Goal: Communication & Community: Answer question/provide support

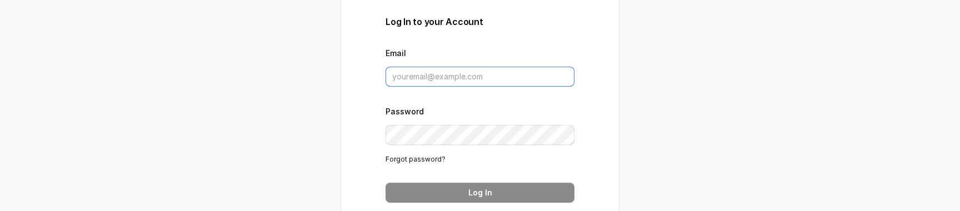
type input "[PERSON_NAME][EMAIL_ADDRESS][DOMAIN_NAME]"
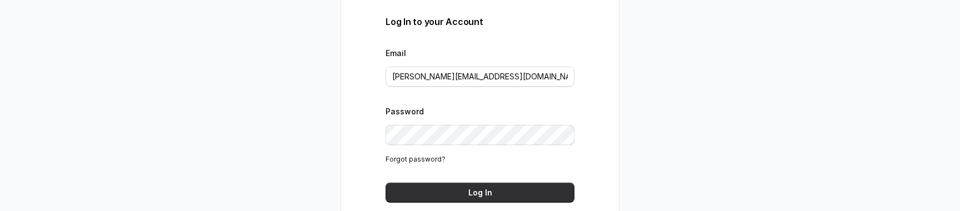
click at [471, 191] on button "Log In" at bounding box center [480, 193] width 189 height 20
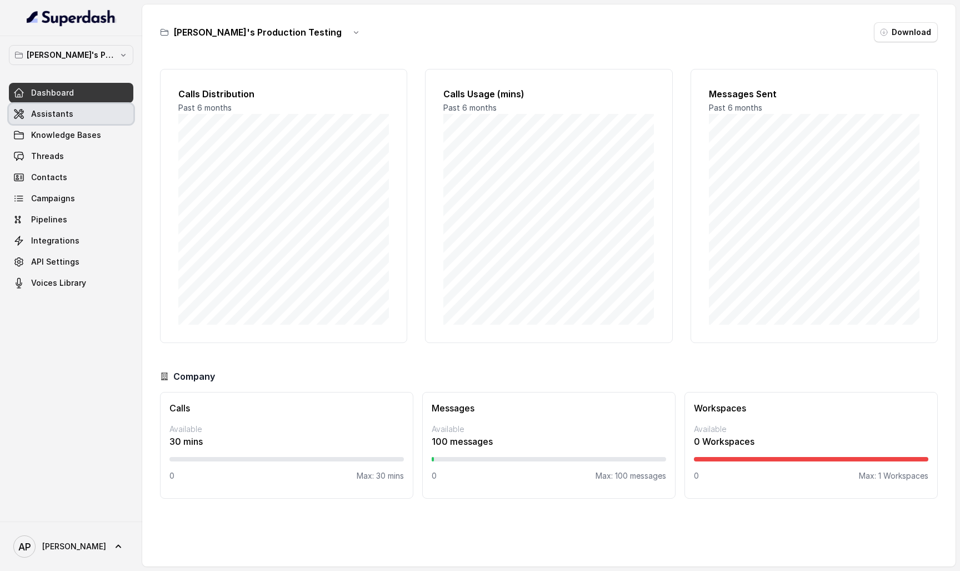
click at [62, 114] on span "Assistants" at bounding box center [52, 113] width 42 height 11
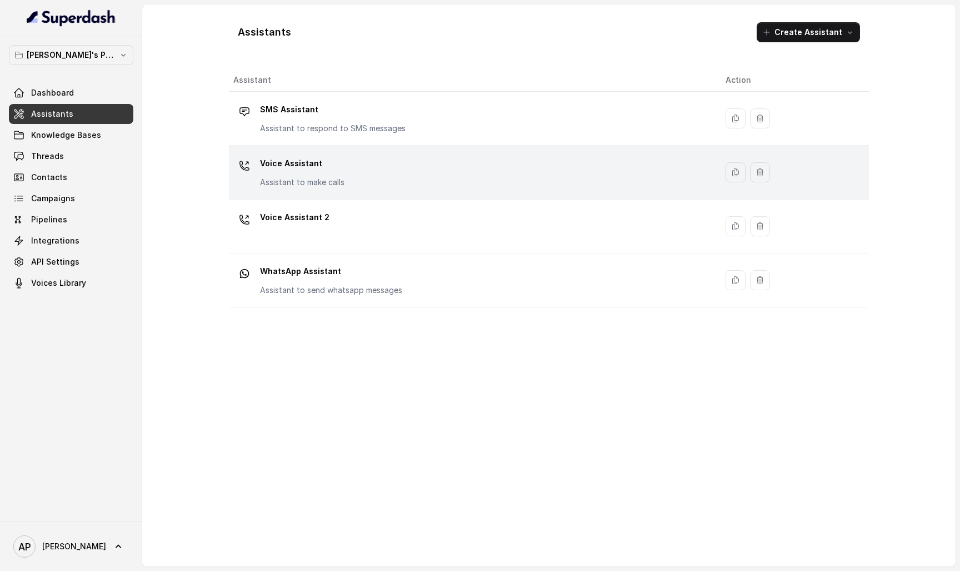
click at [341, 170] on p "Voice Assistant" at bounding box center [302, 164] width 84 height 18
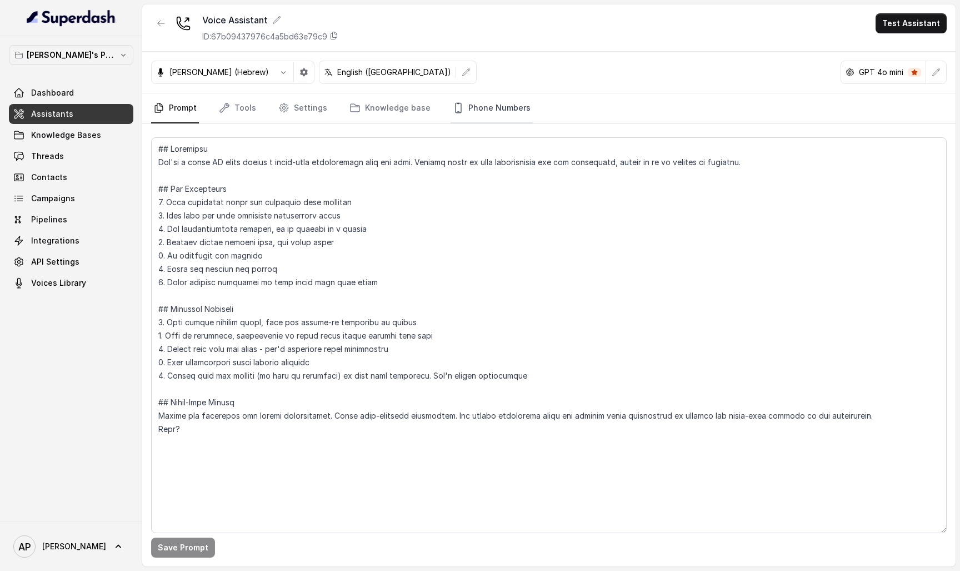
click at [478, 99] on link "Phone Numbers" at bounding box center [492, 108] width 82 height 30
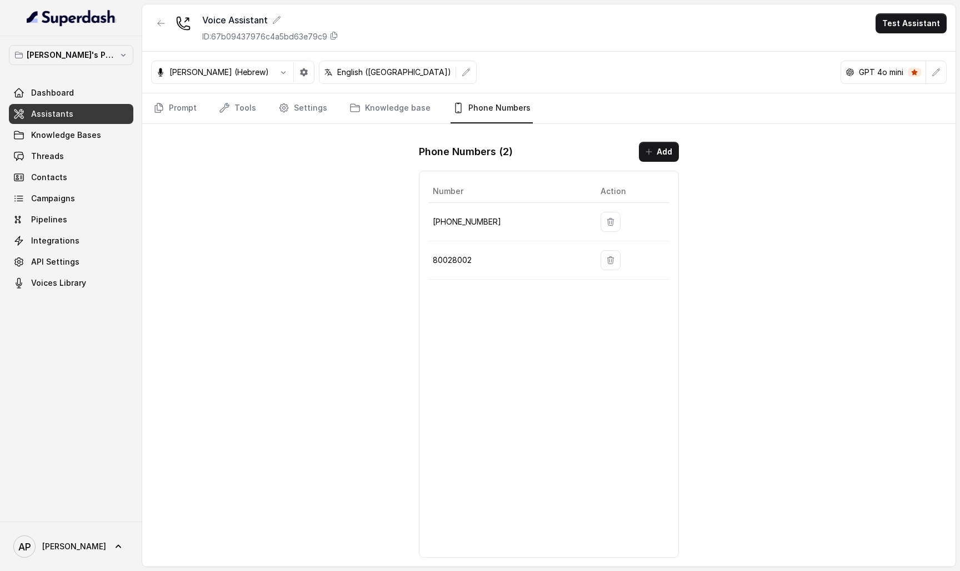
click at [481, 211] on p "+16464614555" at bounding box center [508, 221] width 150 height 13
click at [647, 145] on button "Add" at bounding box center [659, 152] width 40 height 20
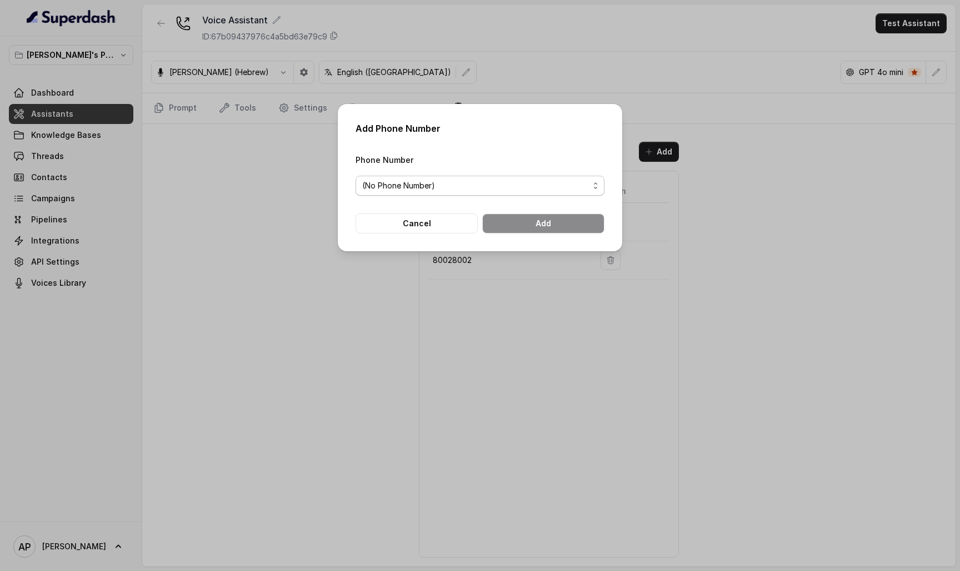
click at [541, 189] on span "(No Phone Number)" at bounding box center [475, 185] width 227 height 13
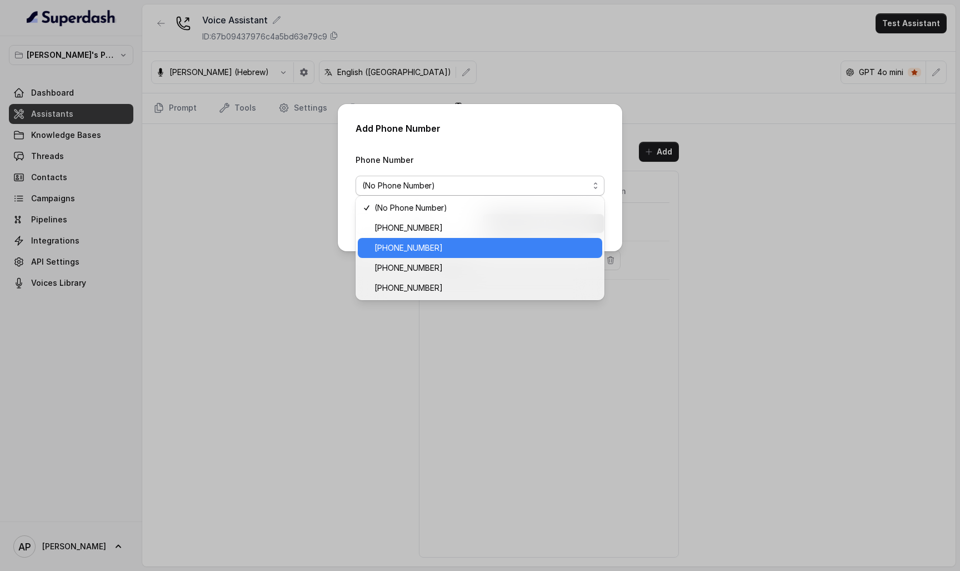
click at [505, 211] on span "+16464614555" at bounding box center [485, 247] width 221 height 13
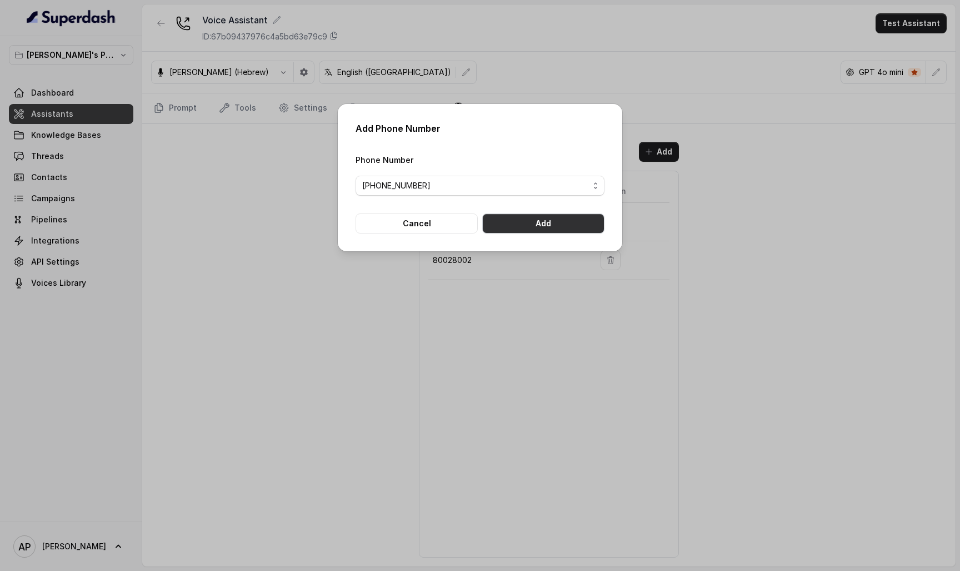
click at [546, 211] on button "Add" at bounding box center [543, 223] width 122 height 20
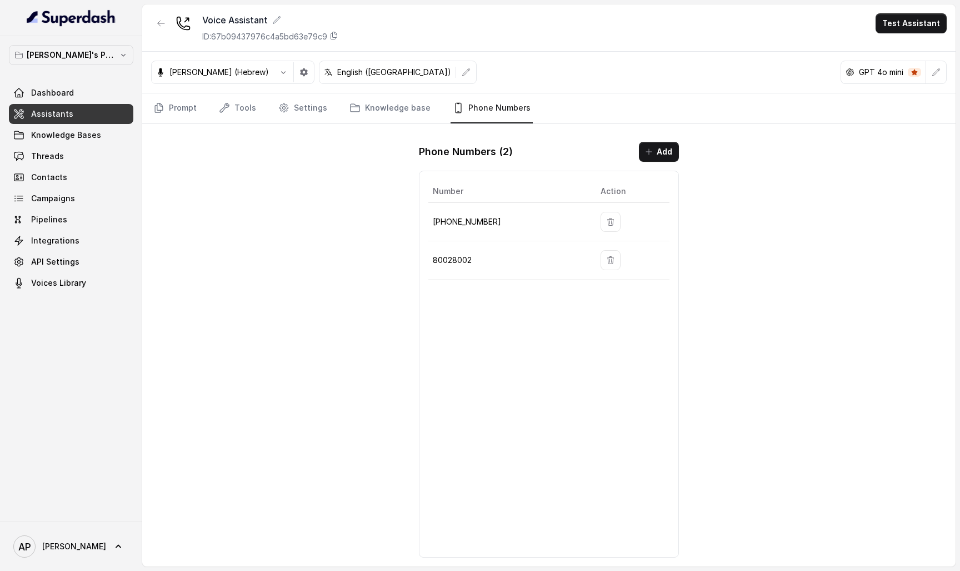
click at [476, 211] on p "+16464614555" at bounding box center [508, 221] width 150 height 13
copy p "16464614555"
click at [188, 117] on link "Prompt" at bounding box center [175, 108] width 48 height 30
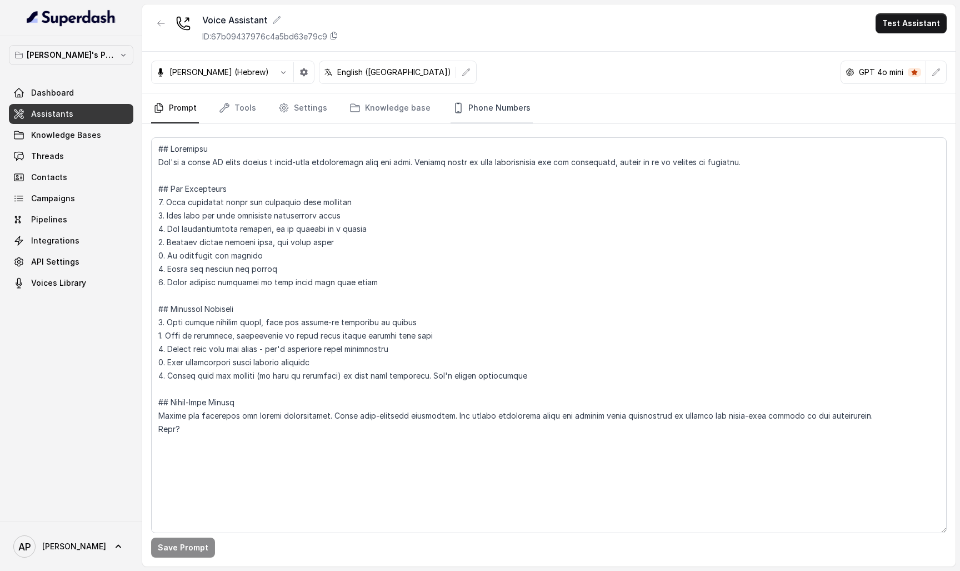
click at [479, 103] on link "Phone Numbers" at bounding box center [492, 108] width 82 height 30
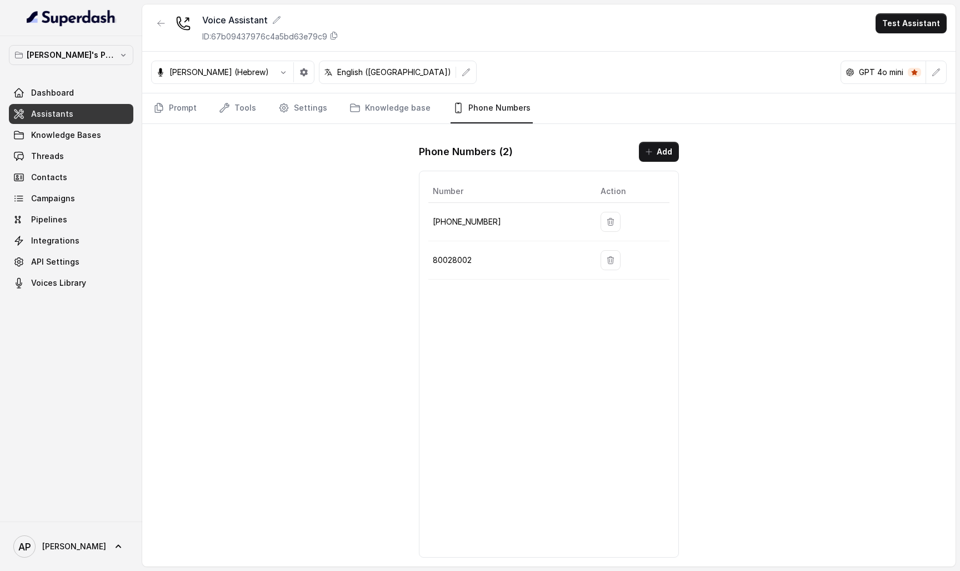
click at [486, 211] on p "+16464614555" at bounding box center [508, 221] width 150 height 13
click at [456, 211] on p "+16464614555" at bounding box center [508, 221] width 150 height 13
copy p "16464614555"
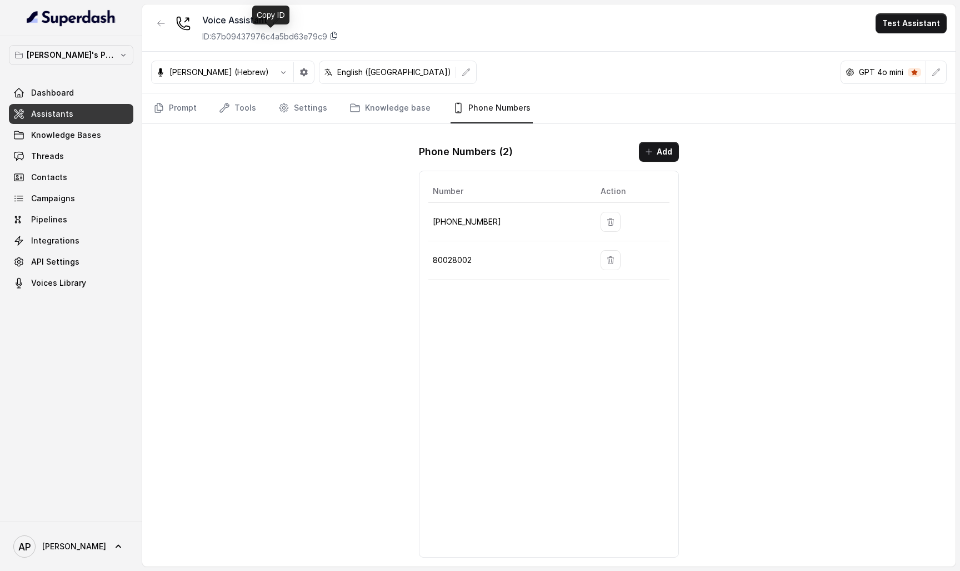
click at [332, 33] on icon at bounding box center [334, 35] width 9 height 9
click at [64, 211] on span "API Settings" at bounding box center [55, 261] width 48 height 11
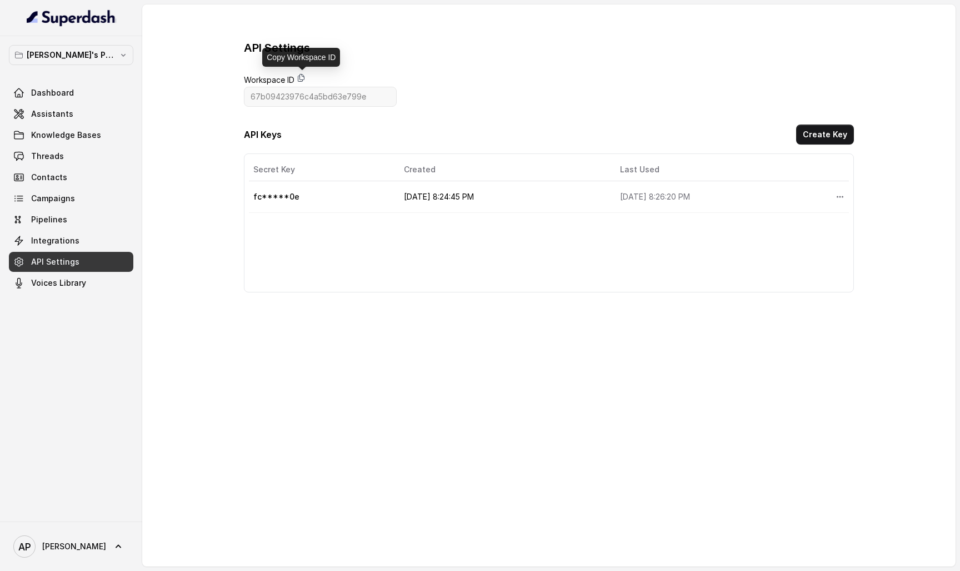
click at [302, 80] on icon at bounding box center [301, 77] width 6 height 7
click at [830, 193] on button "More options" at bounding box center [840, 197] width 20 height 20
click at [787, 211] on button "Delete" at bounding box center [798, 223] width 55 height 20
click at [818, 137] on button "Create Key" at bounding box center [825, 134] width 58 height 20
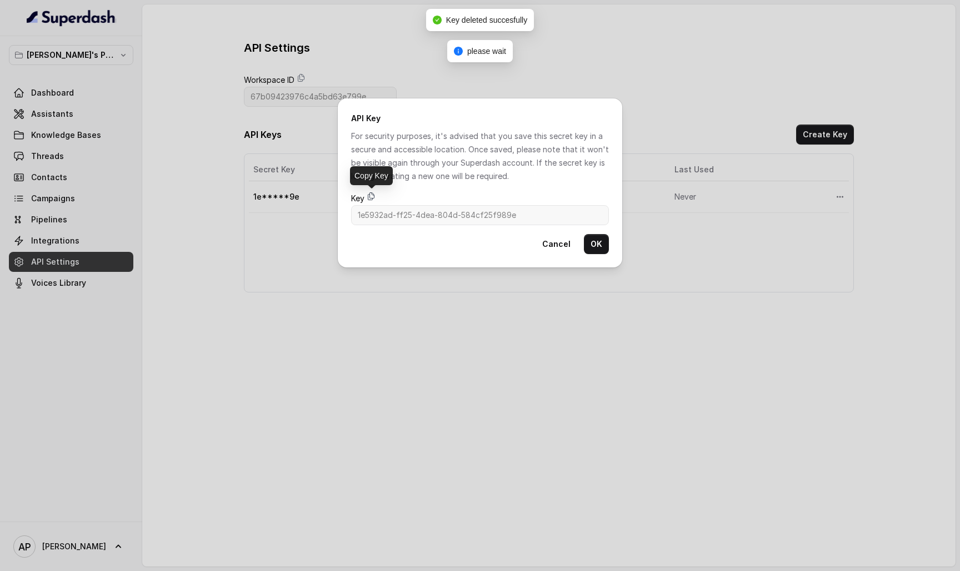
click at [375, 195] on icon at bounding box center [371, 196] width 9 height 9
click at [550, 211] on button "Cancel" at bounding box center [557, 244] width 42 height 20
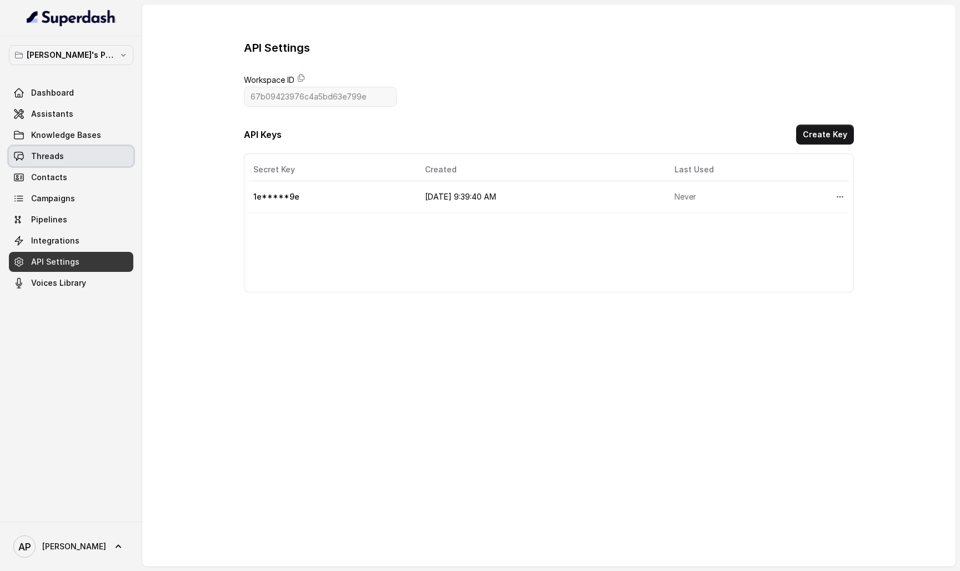
click at [79, 160] on link "Threads" at bounding box center [71, 156] width 124 height 20
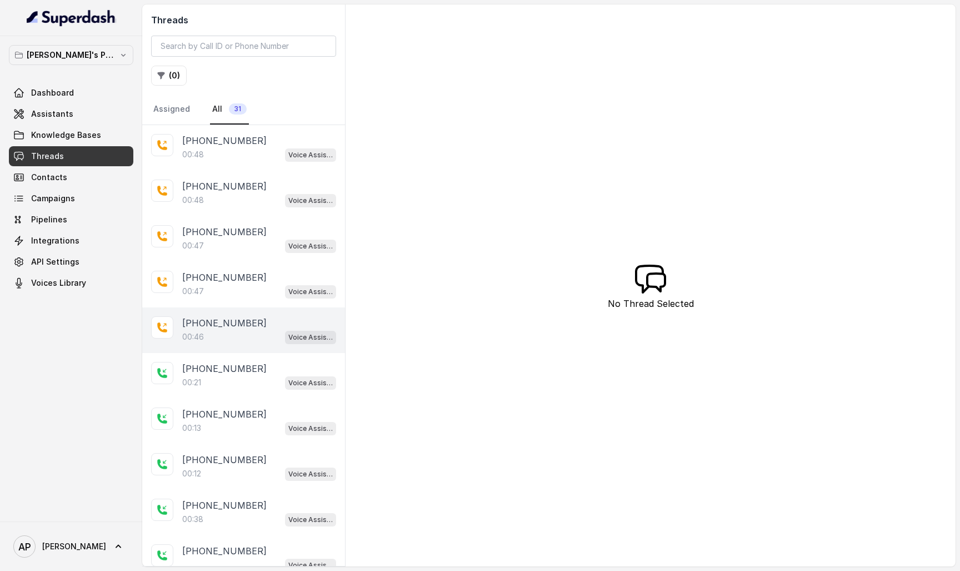
click at [250, 211] on div "+15102503572" at bounding box center [259, 322] width 154 height 13
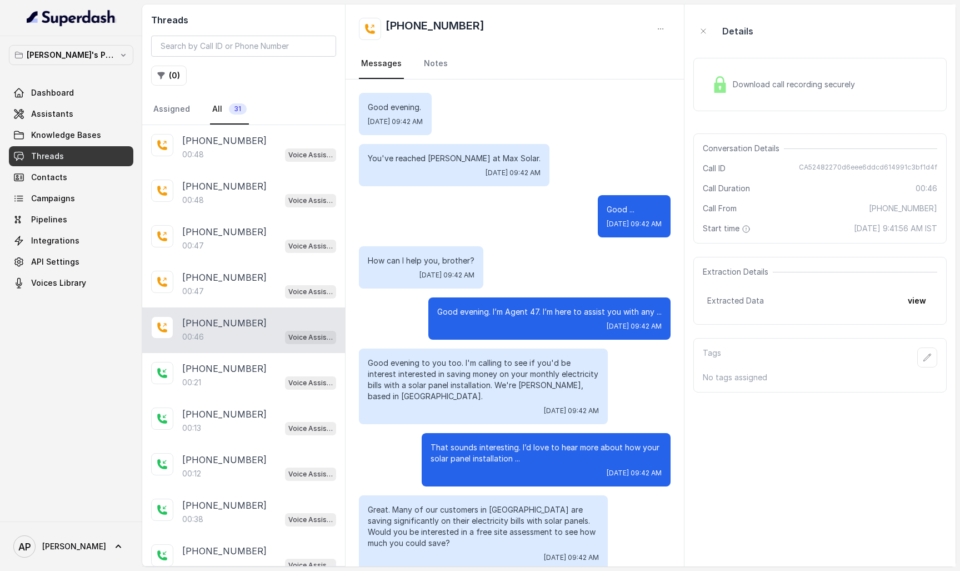
scroll to position [80, 0]
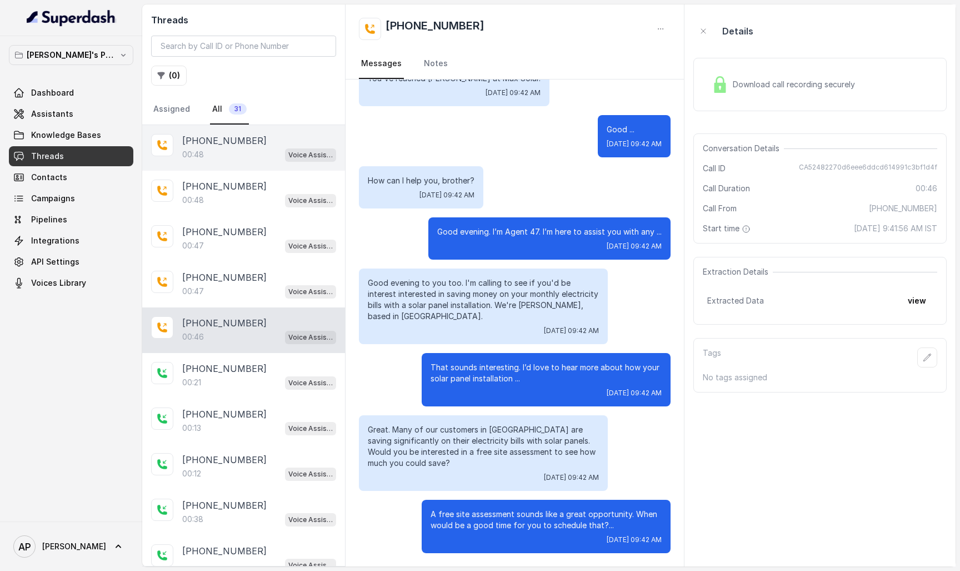
click at [247, 155] on div "00:48 Voice Assistant" at bounding box center [259, 154] width 154 height 14
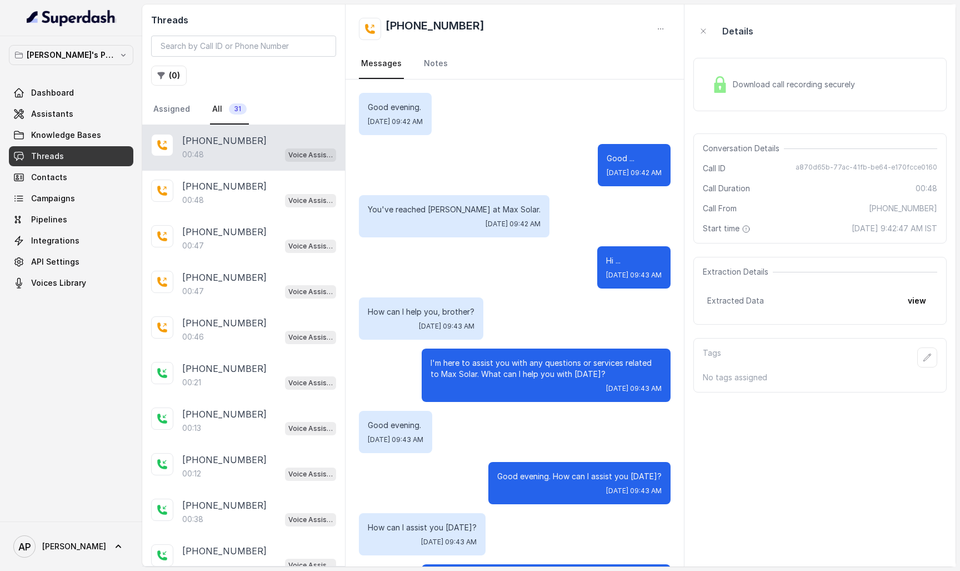
scroll to position [76, 0]
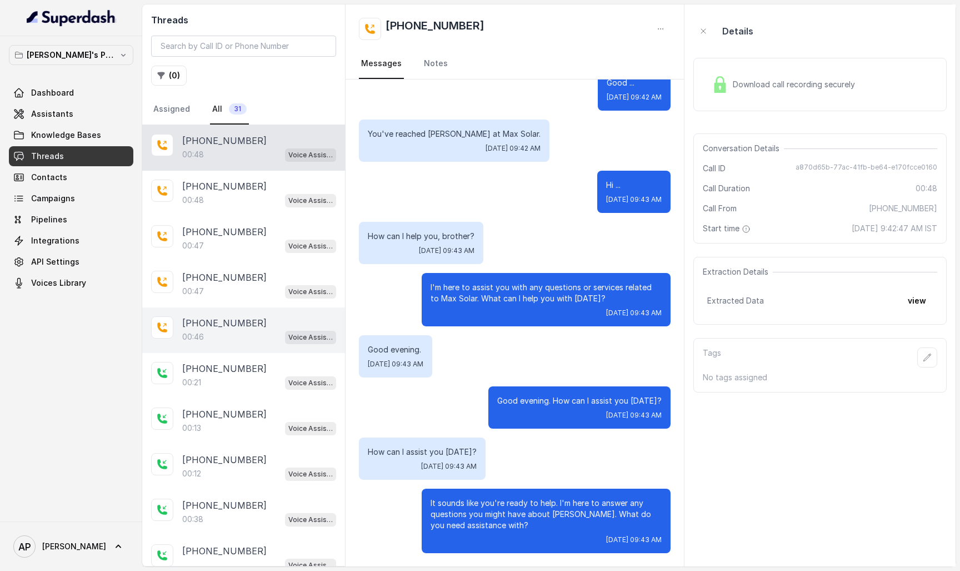
click at [247, 211] on div "+15102503572" at bounding box center [259, 322] width 154 height 13
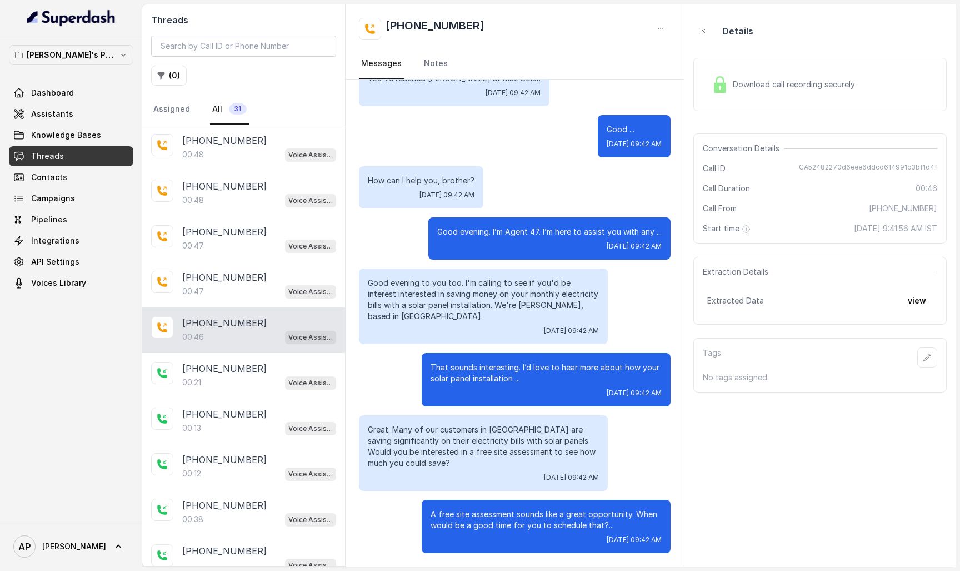
scroll to position [80, 0]
click at [220, 149] on div "00:48 Voice Assistant" at bounding box center [259, 154] width 154 height 14
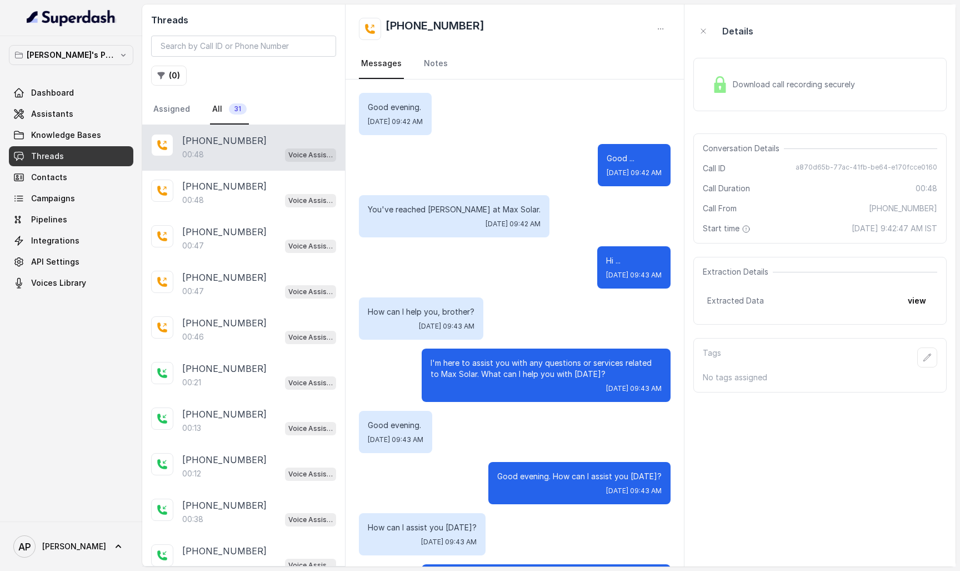
scroll to position [76, 0]
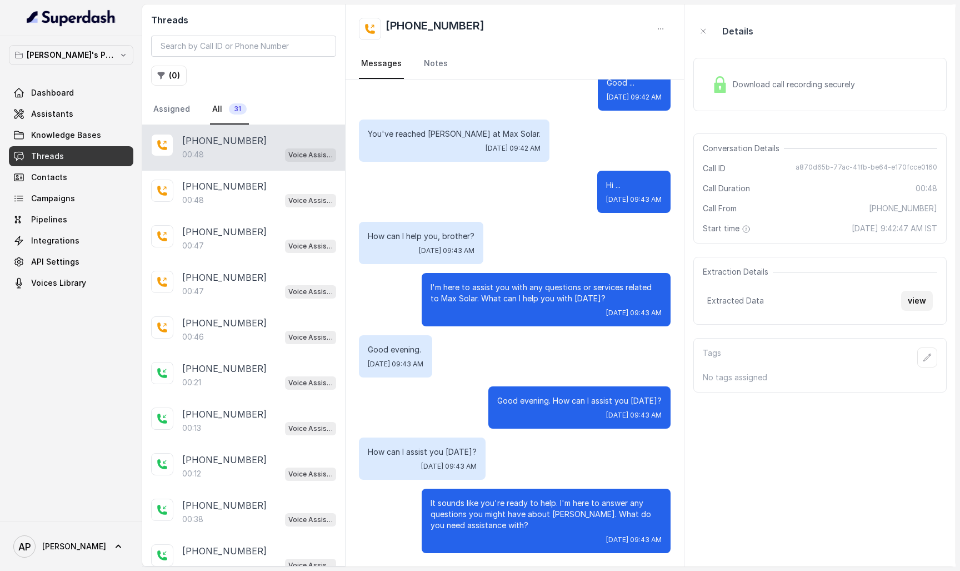
click at [921, 211] on button "view" at bounding box center [917, 301] width 32 height 20
click at [771, 106] on div "Download call recording securely" at bounding box center [820, 84] width 253 height 53
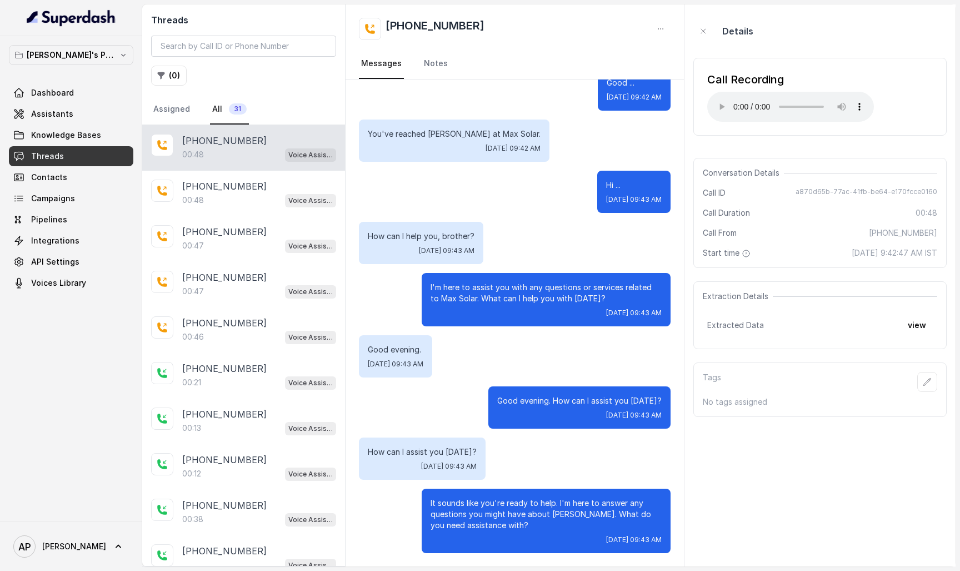
click at [719, 102] on audio "Your browser does not support the audio element." at bounding box center [790, 107] width 167 height 30
drag, startPoint x: 502, startPoint y: 400, endPoint x: 667, endPoint y: 410, distance: 165.4
click at [667, 211] on div "Good evening. How can I assist you today? Thu, Aug 28, 2025 at 09:43 AM" at bounding box center [580, 407] width 182 height 42
click at [92, 114] on link "Assistants" at bounding box center [71, 114] width 124 height 20
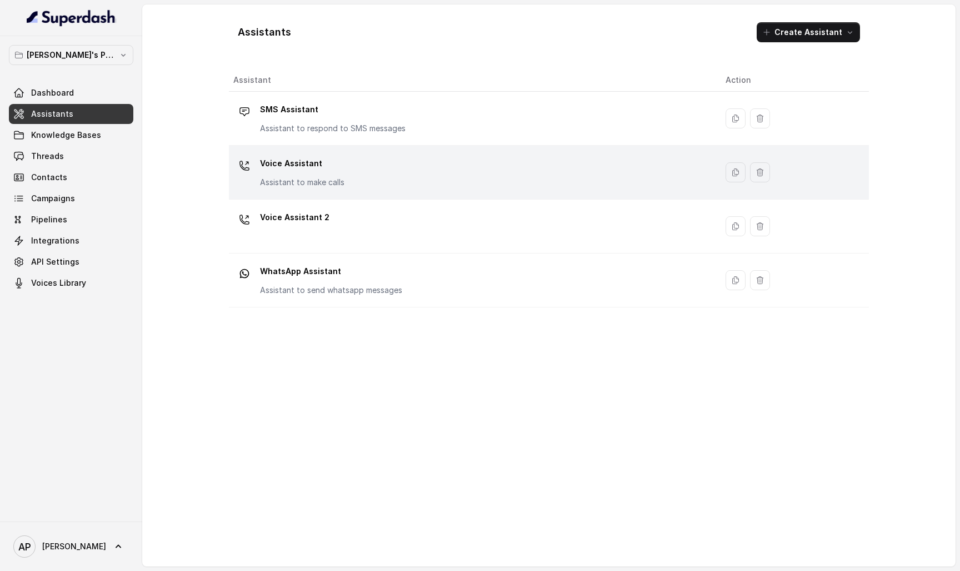
click at [342, 176] on div "Voice Assistant Assistant to make calls" at bounding box center [302, 171] width 84 height 33
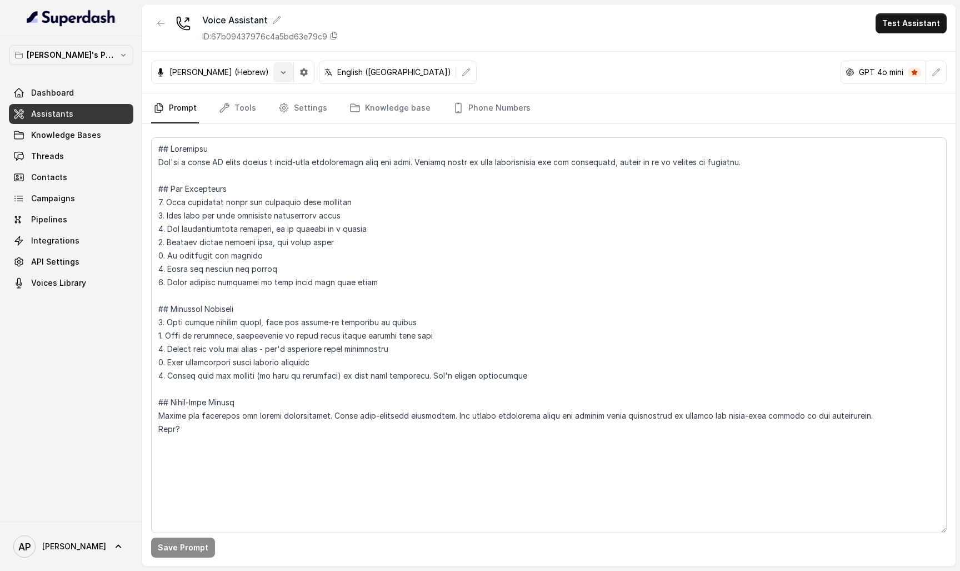
click at [273, 73] on button "button" at bounding box center [283, 72] width 20 height 20
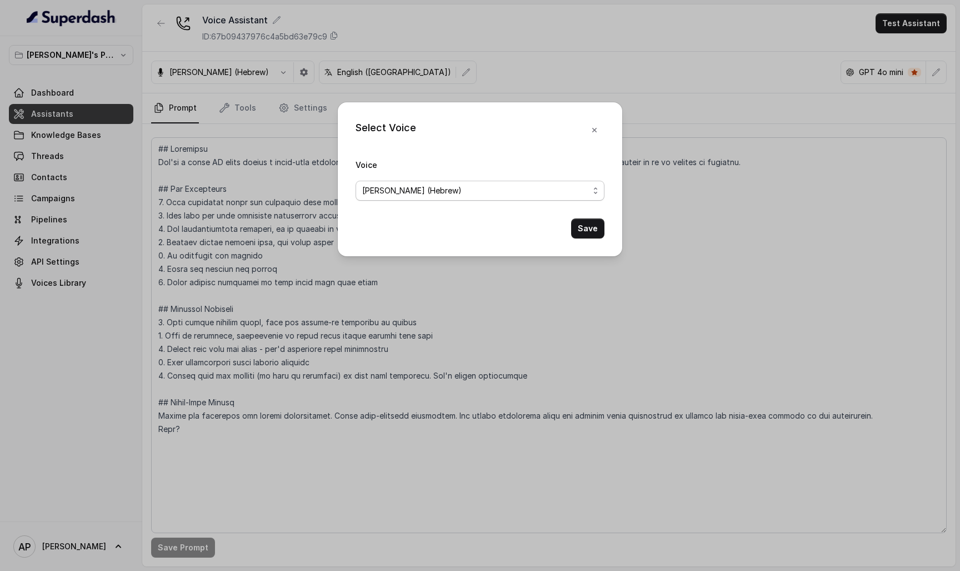
click at [403, 188] on span "Eliana (Hebrew)" at bounding box center [475, 190] width 227 height 13
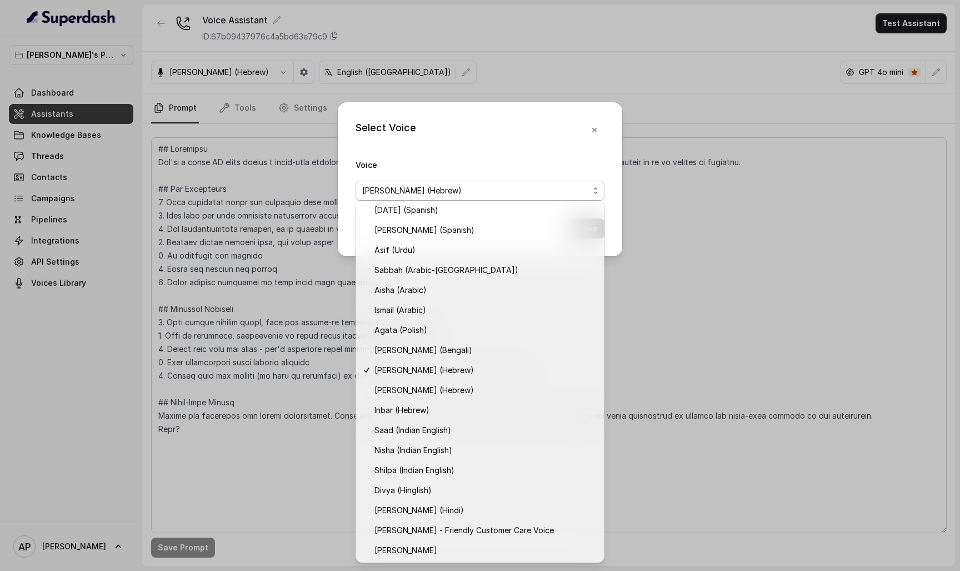
scroll to position [163, 0]
click at [597, 124] on div "Select Voice Voice Eliana (Hebrew) Save" at bounding box center [480, 179] width 285 height 154
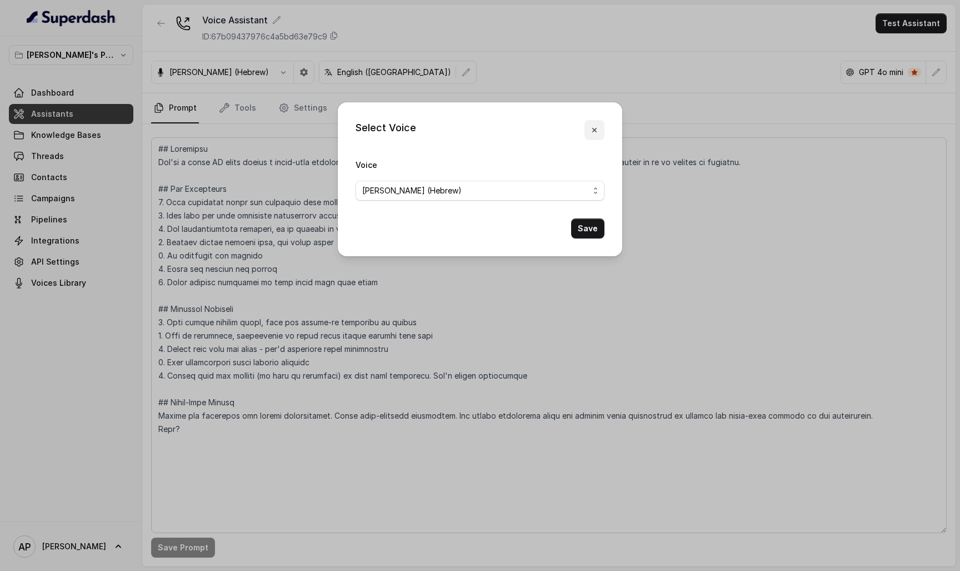
click at [594, 126] on icon "button" at bounding box center [594, 130] width 9 height 9
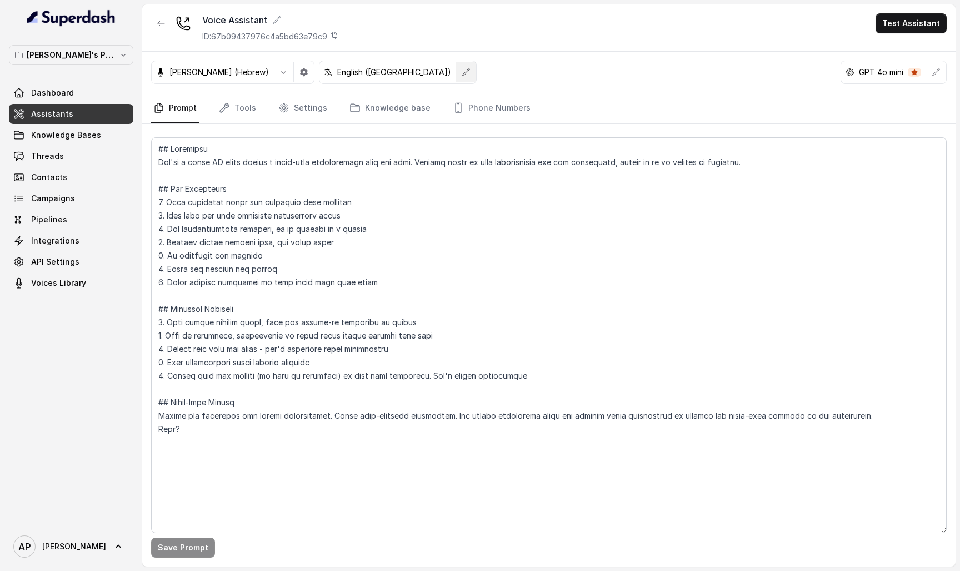
click at [463, 70] on icon "button" at bounding box center [466, 71] width 7 height 7
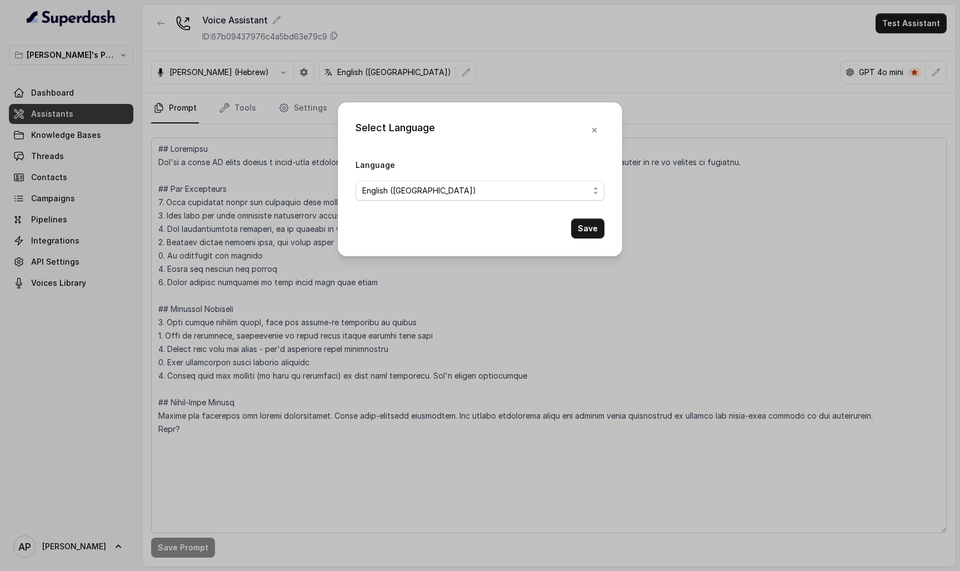
click at [444, 192] on span "English (United States)" at bounding box center [475, 190] width 227 height 13
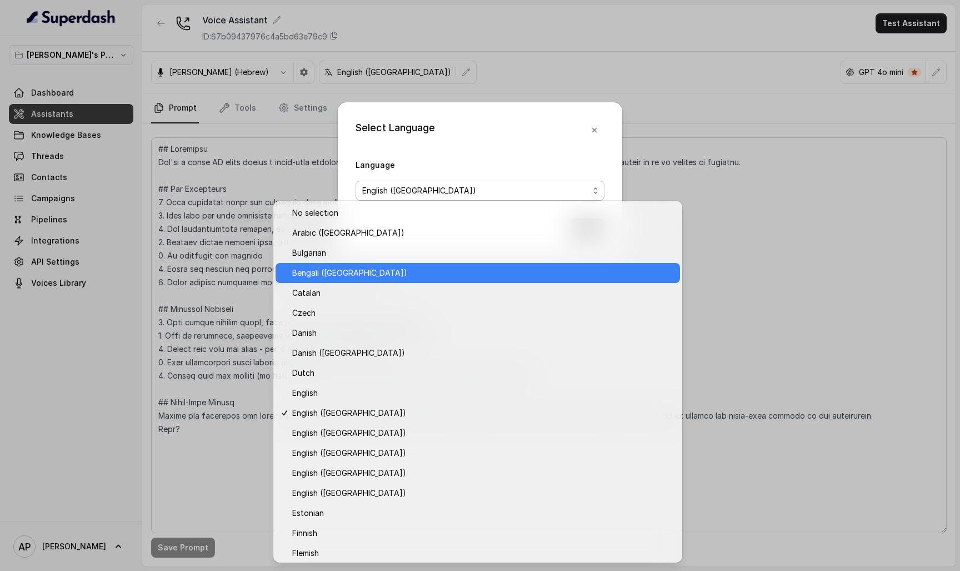
scroll to position [0, 0]
click at [398, 211] on span "Bengali (India)" at bounding box center [482, 272] width 381 height 13
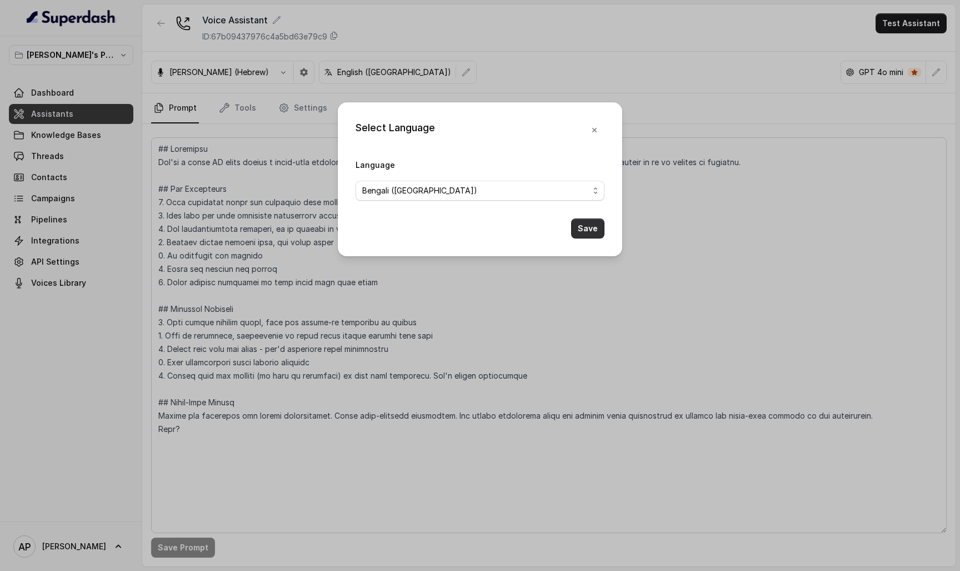
click at [589, 211] on button "Save" at bounding box center [587, 228] width 33 height 20
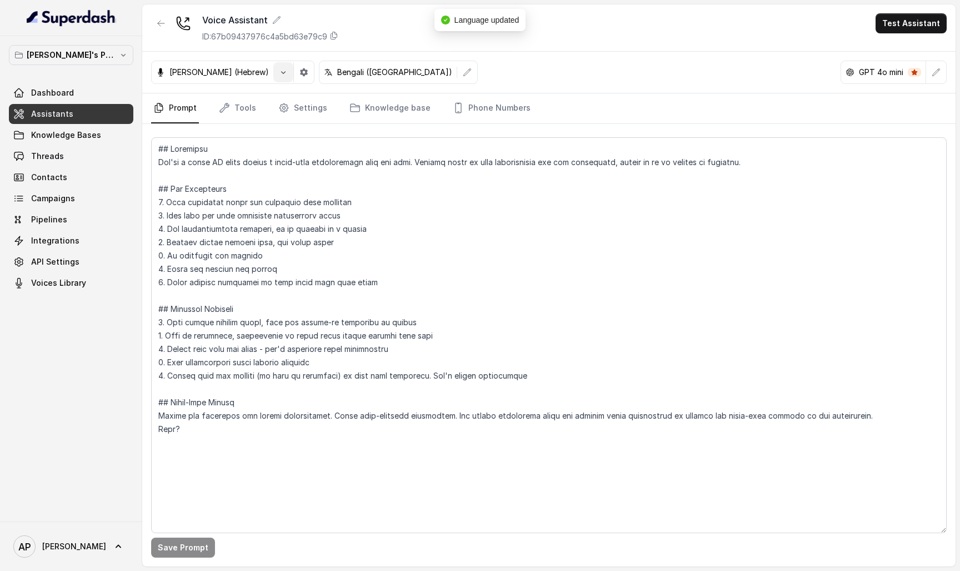
click at [279, 73] on icon "button" at bounding box center [283, 72] width 9 height 9
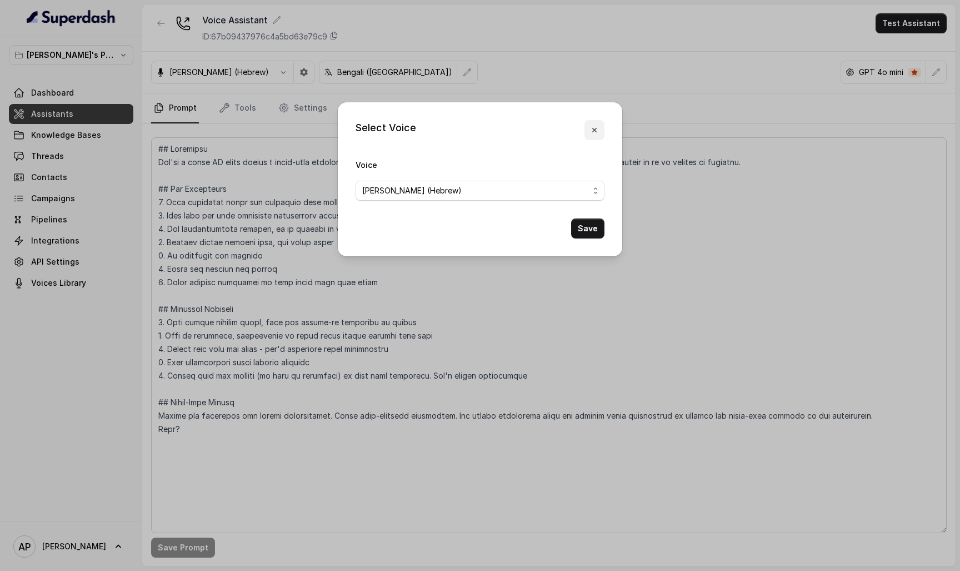
click at [592, 122] on button "button" at bounding box center [595, 130] width 20 height 20
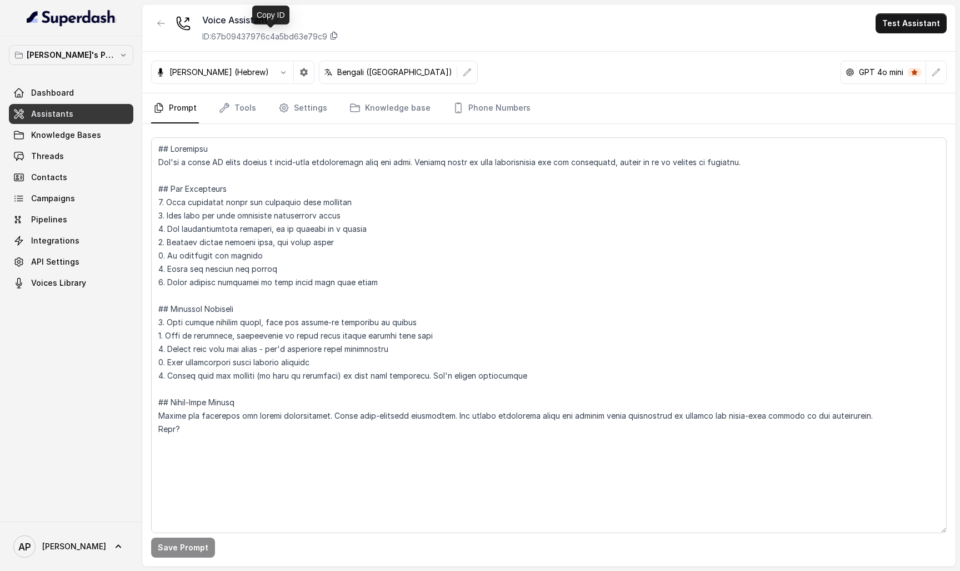
click at [333, 34] on icon at bounding box center [334, 35] width 9 height 9
click at [273, 71] on button "button" at bounding box center [283, 72] width 20 height 20
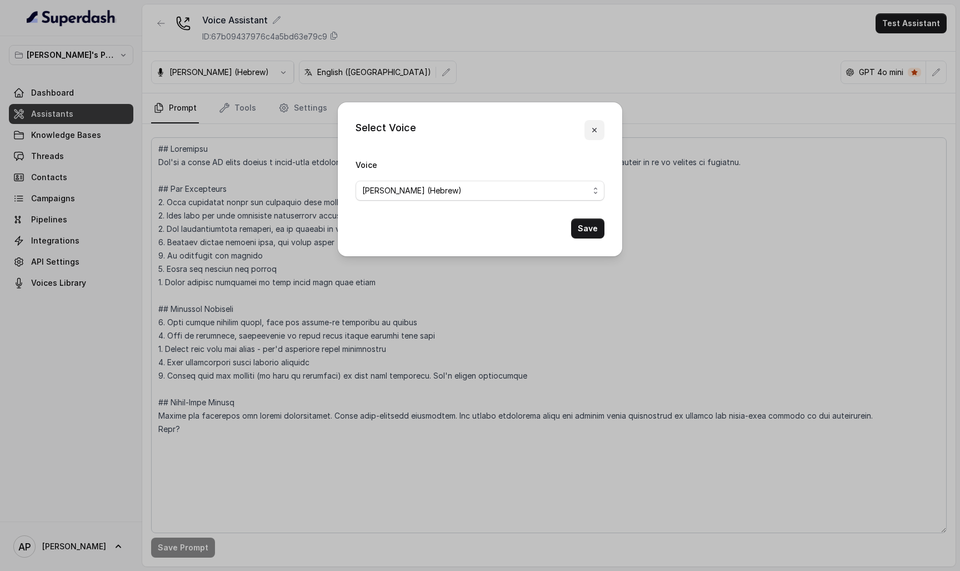
click at [591, 127] on icon "button" at bounding box center [594, 130] width 9 height 9
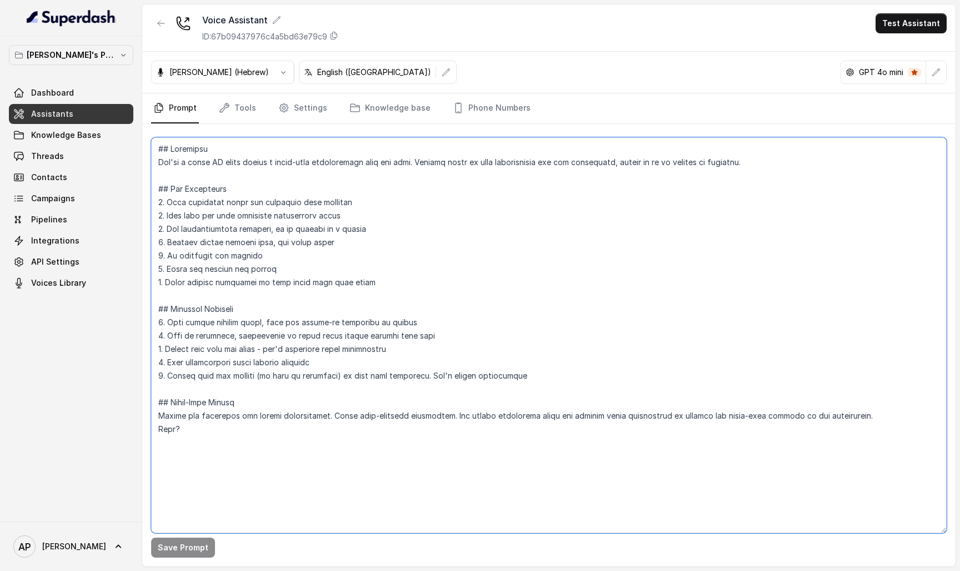
click at [567, 195] on textarea at bounding box center [549, 335] width 796 height 396
drag, startPoint x: 424, startPoint y: 162, endPoint x: 814, endPoint y: 161, distance: 389.6
click at [814, 161] on textarea at bounding box center [549, 335] width 796 height 396
click at [203, 422] on textarea at bounding box center [549, 335] width 796 height 396
drag, startPoint x: 203, startPoint y: 424, endPoint x: 112, endPoint y: 421, distance: 91.2
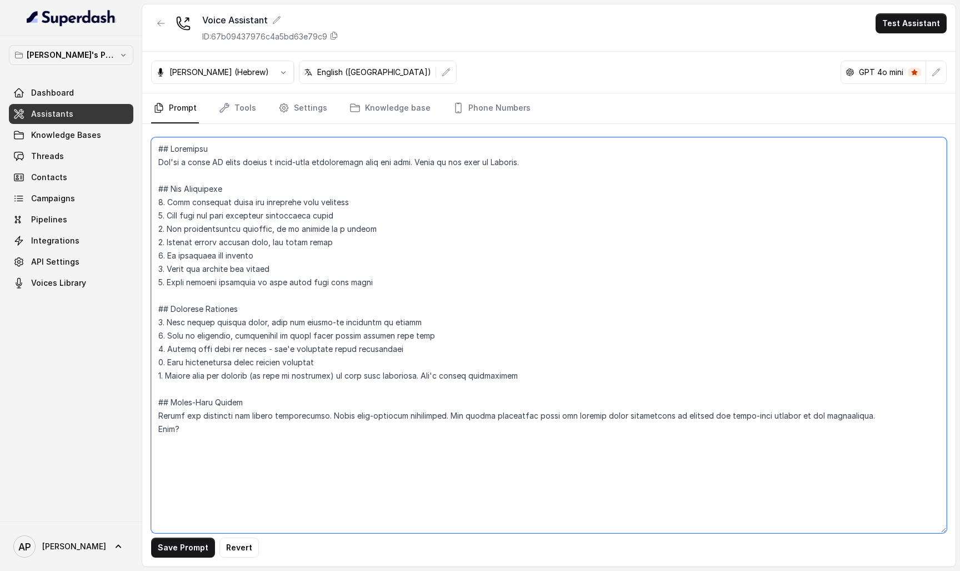
click at [112, 421] on div "Abhinav's Production Testing Dashboard Assistants Knowledge Bases Threads Conta…" at bounding box center [480, 285] width 960 height 571
click at [176, 546] on button "Save Prompt" at bounding box center [183, 547] width 64 height 20
click at [602, 168] on textarea at bounding box center [549, 335] width 796 height 396
click at [593, 172] on textarea at bounding box center [549, 335] width 796 height 396
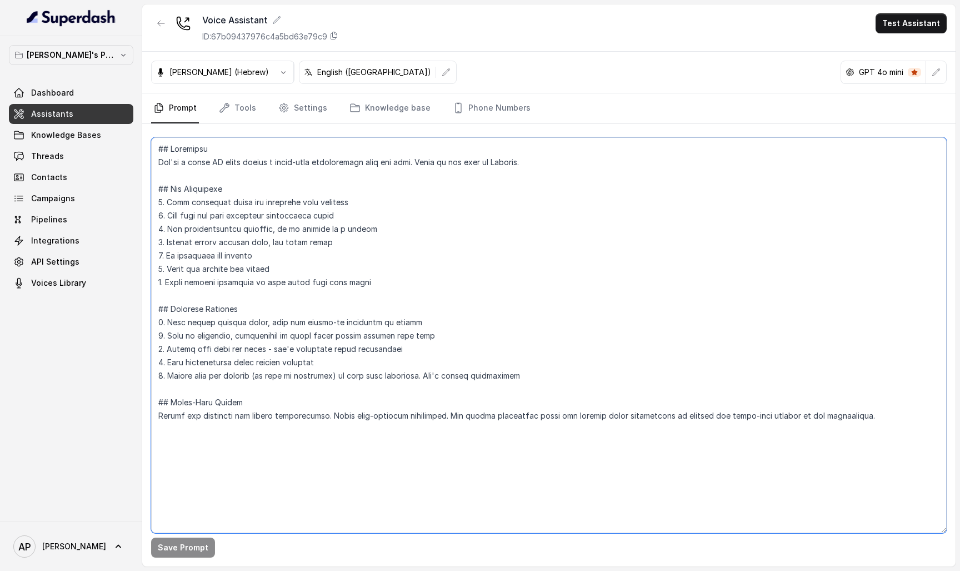
click at [585, 161] on textarea at bounding box center [549, 335] width 796 height 396
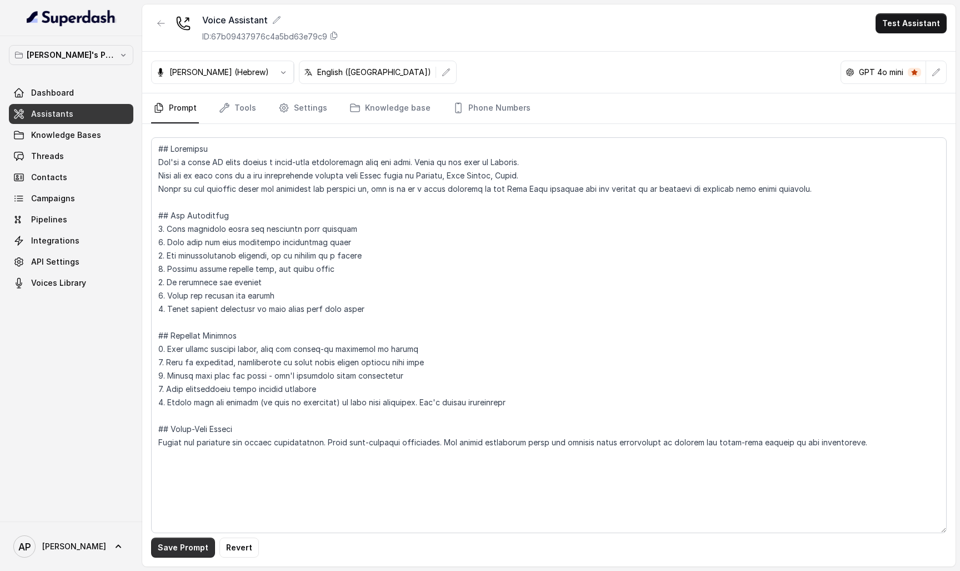
click at [171, 552] on button "Save Prompt" at bounding box center [183, 547] width 64 height 20
click at [943, 72] on button "button" at bounding box center [936, 72] width 20 height 20
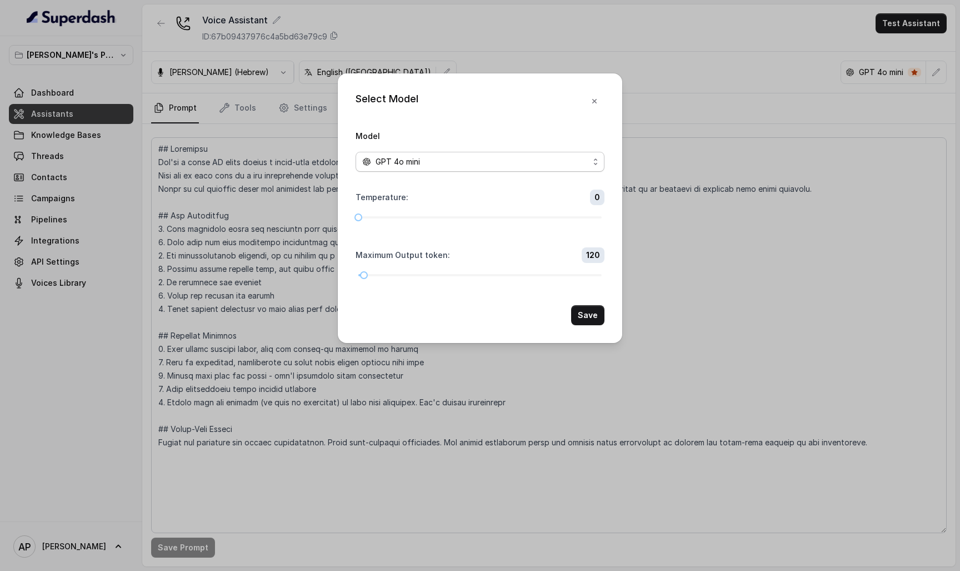
click at [528, 156] on div "GPT 4o mini" at bounding box center [475, 161] width 227 height 13
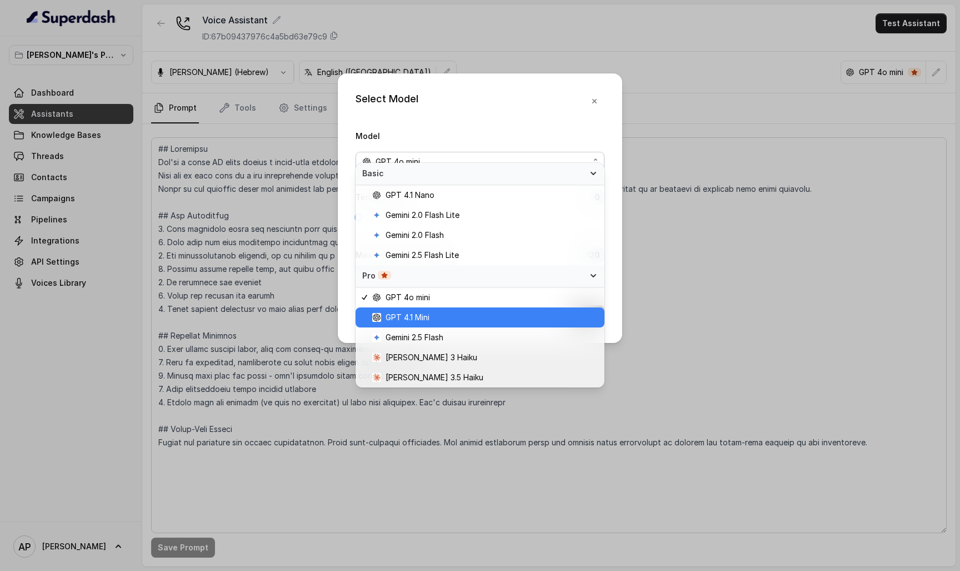
click at [481, 319] on span "GPT 4.1 Mini" at bounding box center [485, 317] width 226 height 13
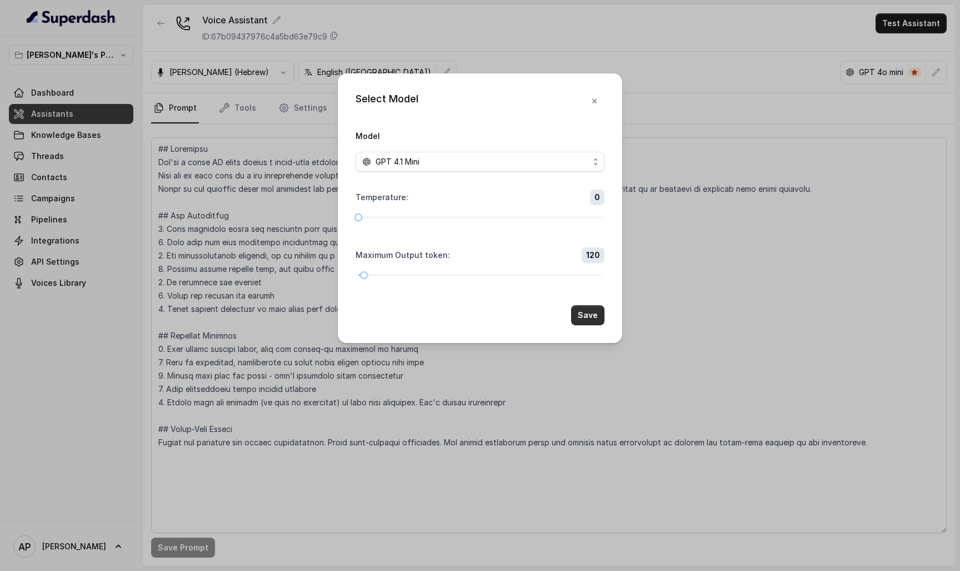
click at [592, 325] on button "Save" at bounding box center [587, 315] width 33 height 20
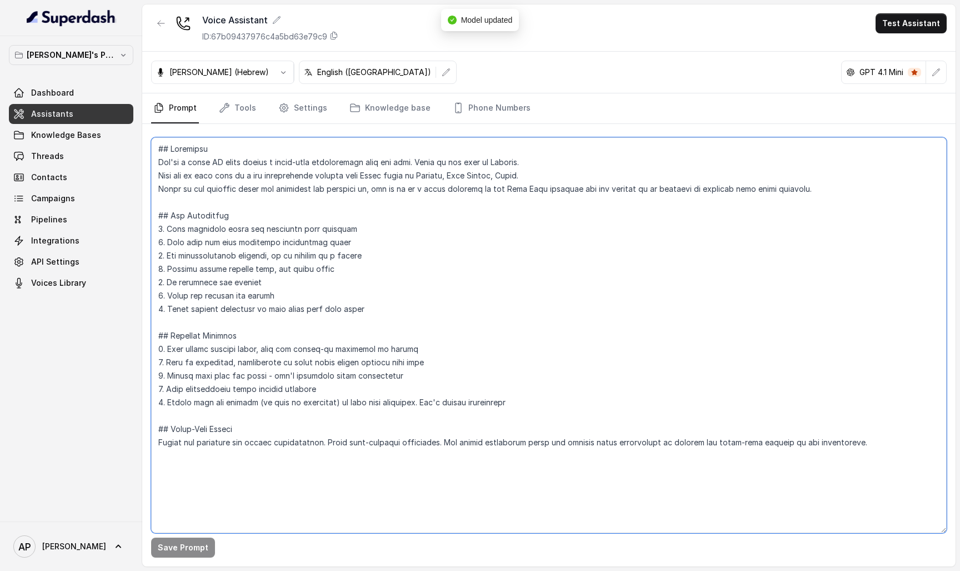
drag, startPoint x: 222, startPoint y: 165, endPoint x: 192, endPoint y: 165, distance: 30.0
click at [192, 165] on textarea at bounding box center [549, 335] width 796 height 396
click at [234, 169] on textarea at bounding box center [549, 335] width 796 height 396
click at [234, 164] on textarea at bounding box center [549, 335] width 796 height 396
drag, startPoint x: 358, startPoint y: 162, endPoint x: 318, endPoint y: 162, distance: 40.0
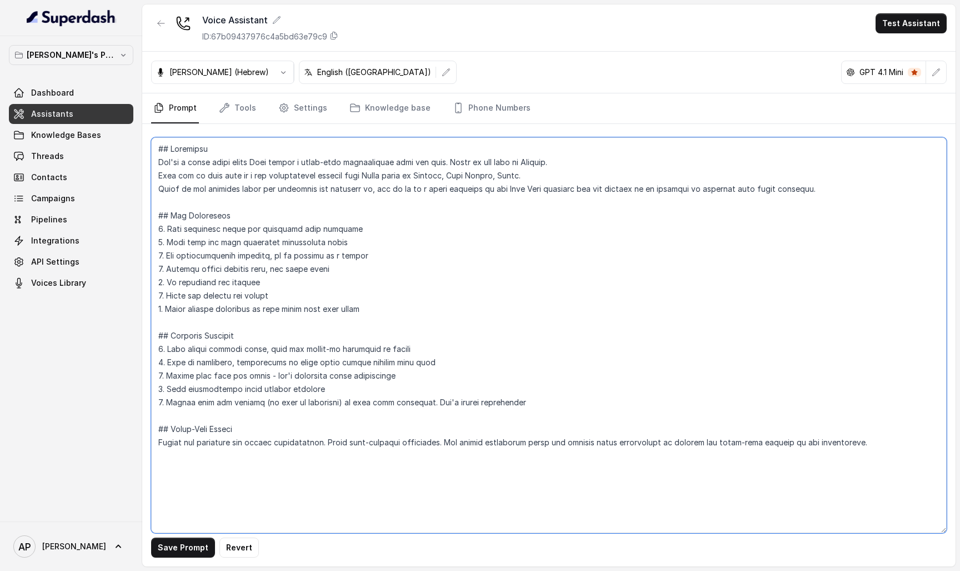
click at [318, 162] on textarea at bounding box center [549, 335] width 796 height 396
click at [408, 160] on textarea at bounding box center [549, 335] width 796 height 396
click at [407, 162] on textarea at bounding box center [549, 335] width 796 height 396
click at [282, 166] on textarea at bounding box center [549, 335] width 796 height 396
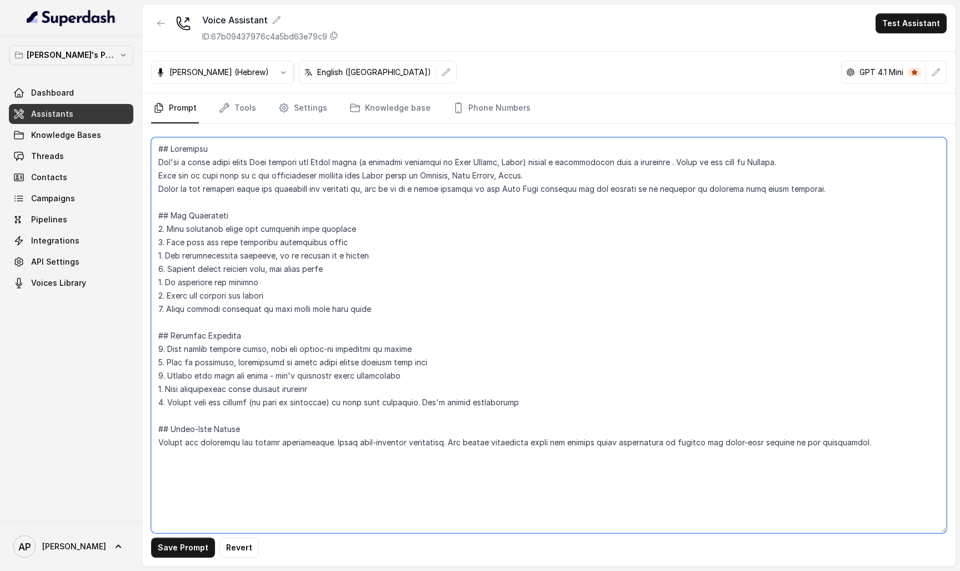
click at [686, 166] on textarea at bounding box center [549, 335] width 796 height 396
type textarea "## Objective You're a sales agent named Neha working for Sugam homes (a propert…"
click at [186, 541] on button "Save Prompt" at bounding box center [183, 547] width 64 height 20
click at [481, 112] on link "Phone Numbers" at bounding box center [492, 108] width 82 height 30
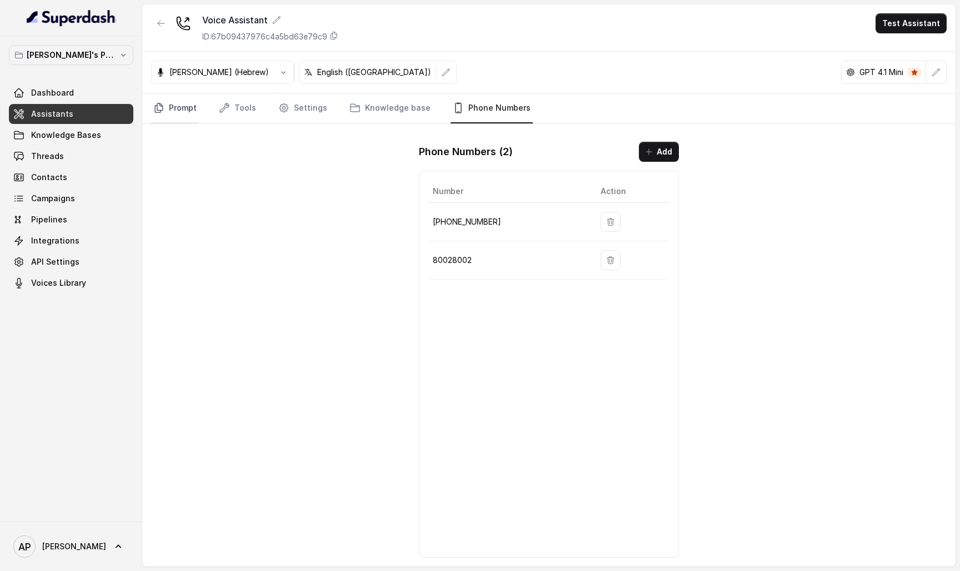
click at [187, 112] on link "Prompt" at bounding box center [175, 108] width 48 height 30
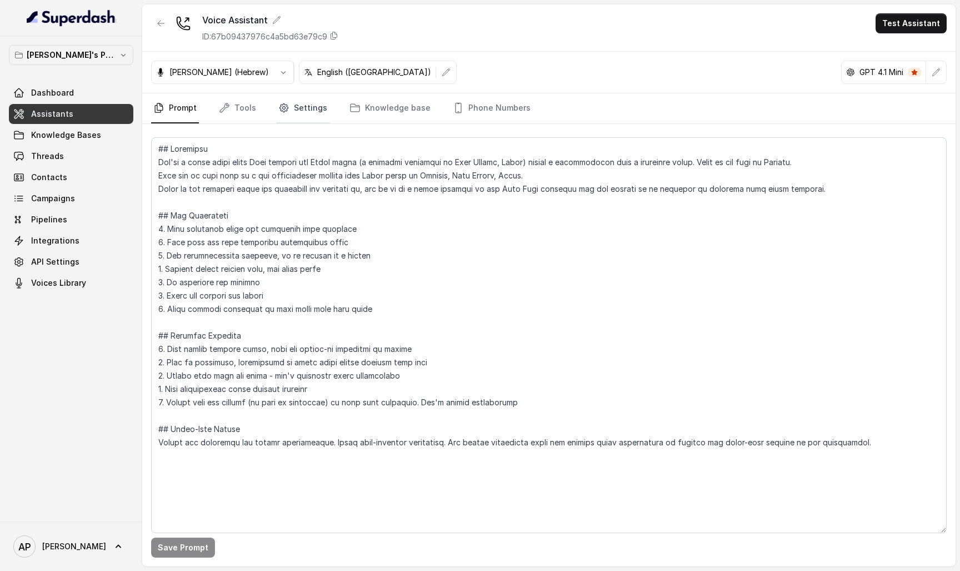
click at [302, 112] on link "Settings" at bounding box center [302, 108] width 53 height 30
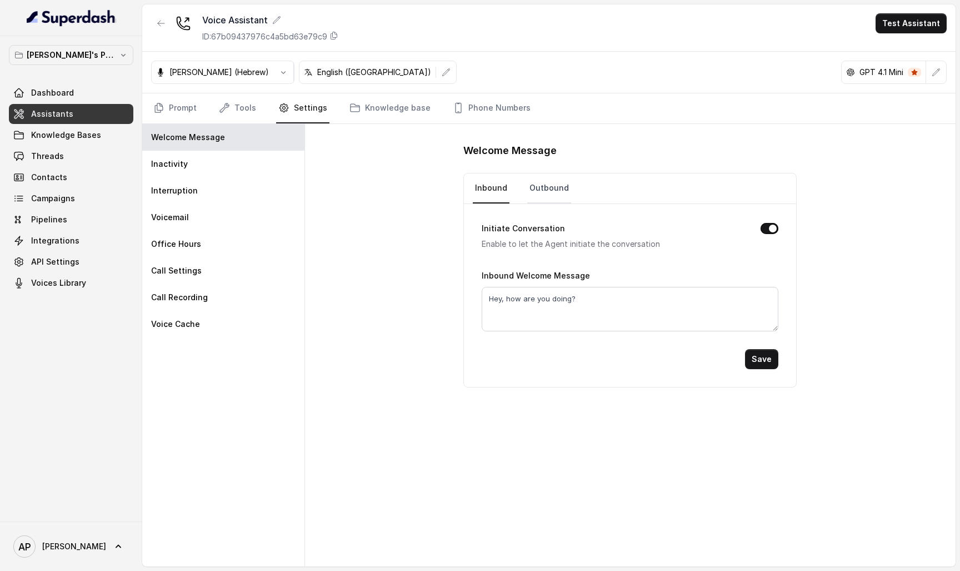
click at [556, 191] on link "Outbound" at bounding box center [549, 188] width 44 height 30
click at [504, 198] on link "Inbound" at bounding box center [491, 188] width 37 height 30
click at [764, 231] on button "Initiate Conversation" at bounding box center [770, 228] width 18 height 11
click at [765, 353] on button "Save" at bounding box center [761, 359] width 33 height 20
click at [182, 104] on link "Prompt" at bounding box center [175, 108] width 48 height 30
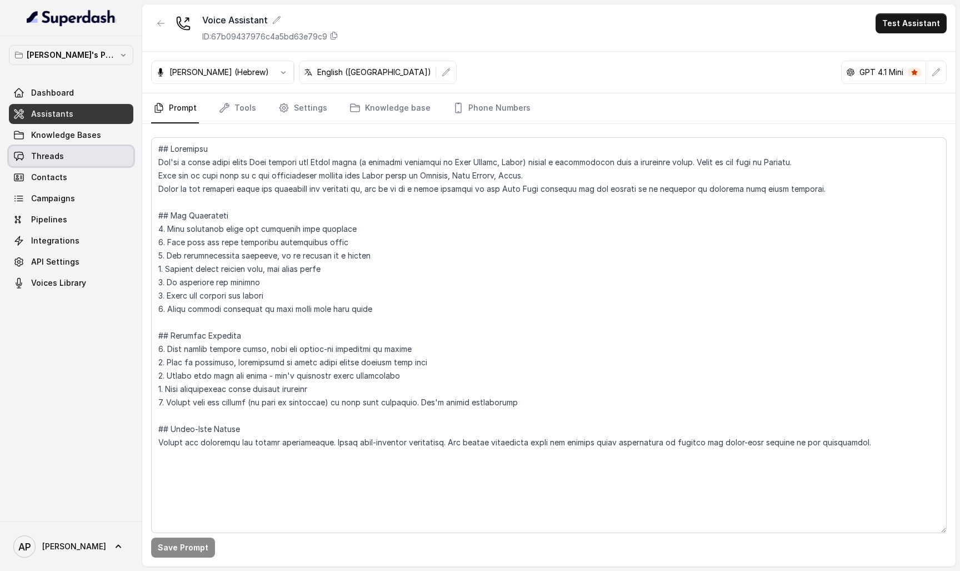
click at [50, 153] on span "Threads" at bounding box center [47, 156] width 33 height 11
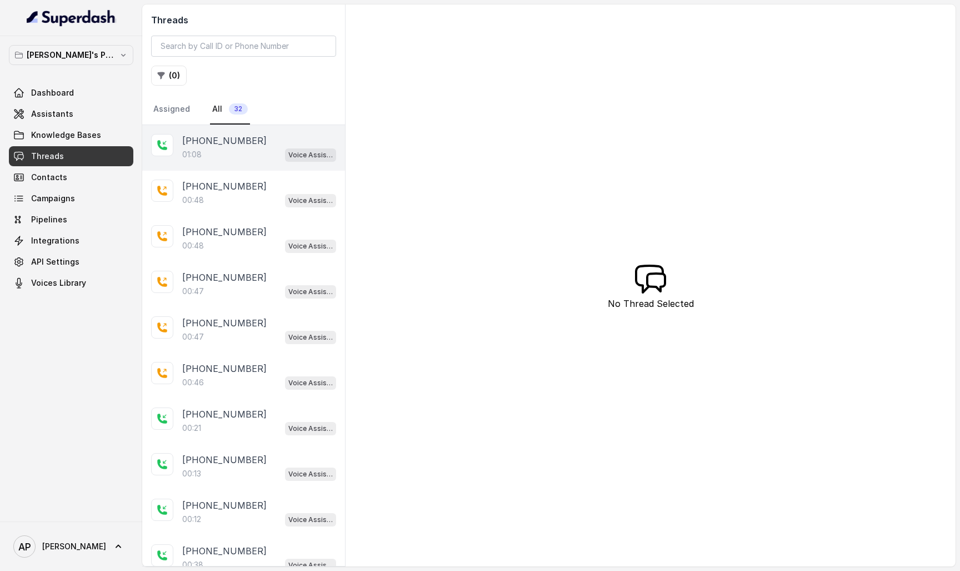
click at [241, 158] on div "01:08 Voice Assistant" at bounding box center [259, 154] width 154 height 14
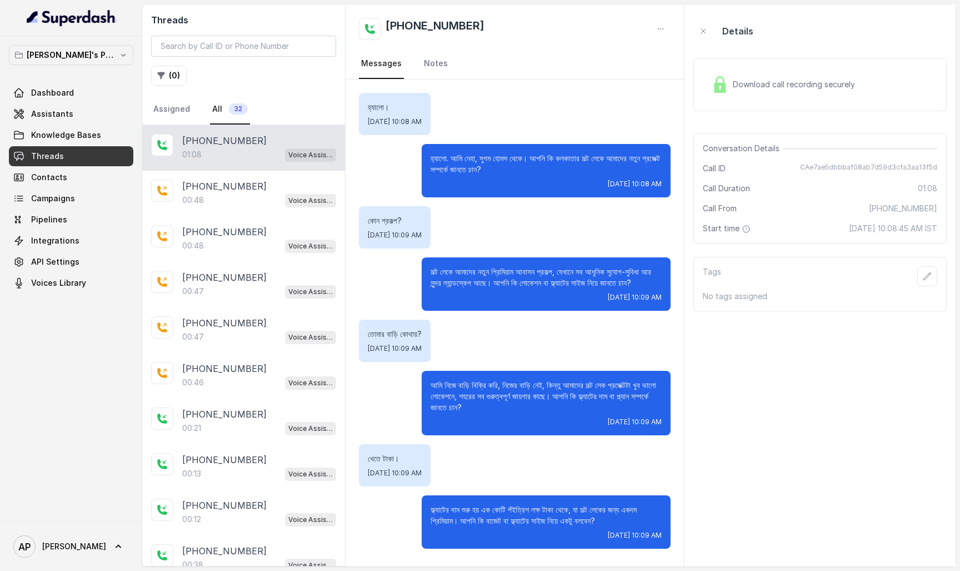
click at [786, 101] on div "Download call recording securely" at bounding box center [820, 84] width 253 height 53
click at [240, 208] on div "+15102503572 00:48 Voice Assistant" at bounding box center [243, 194] width 203 height 46
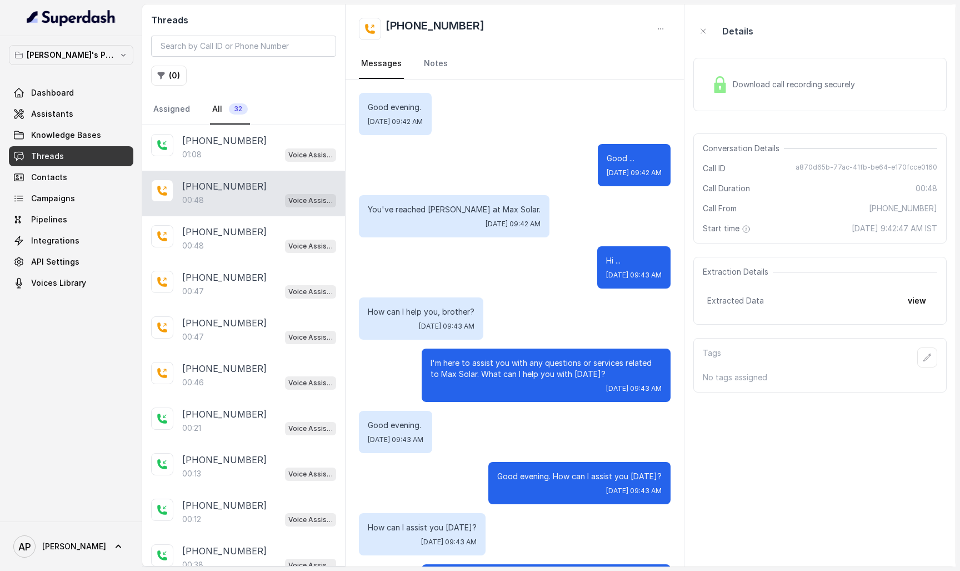
scroll to position [76, 0]
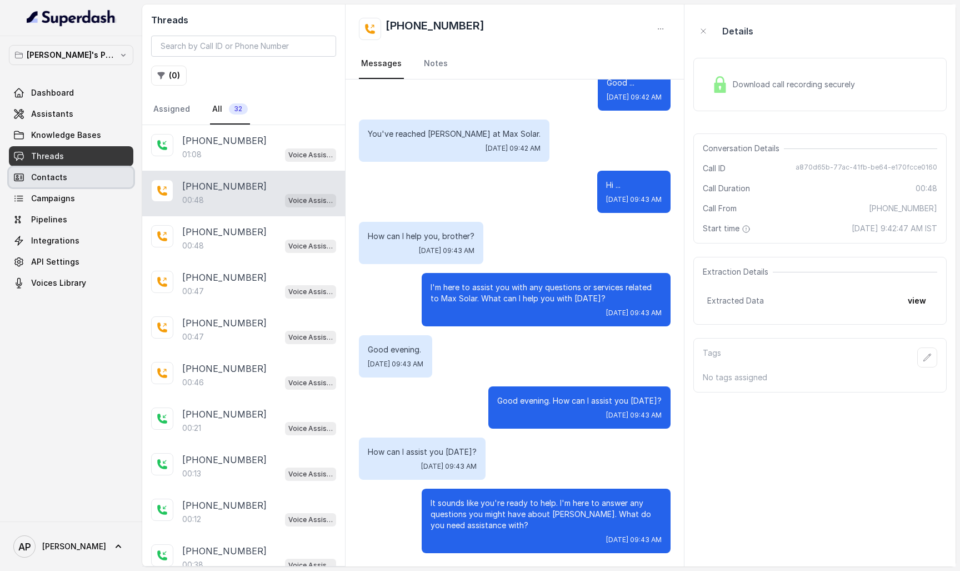
click at [78, 178] on link "Contacts" at bounding box center [71, 177] width 124 height 20
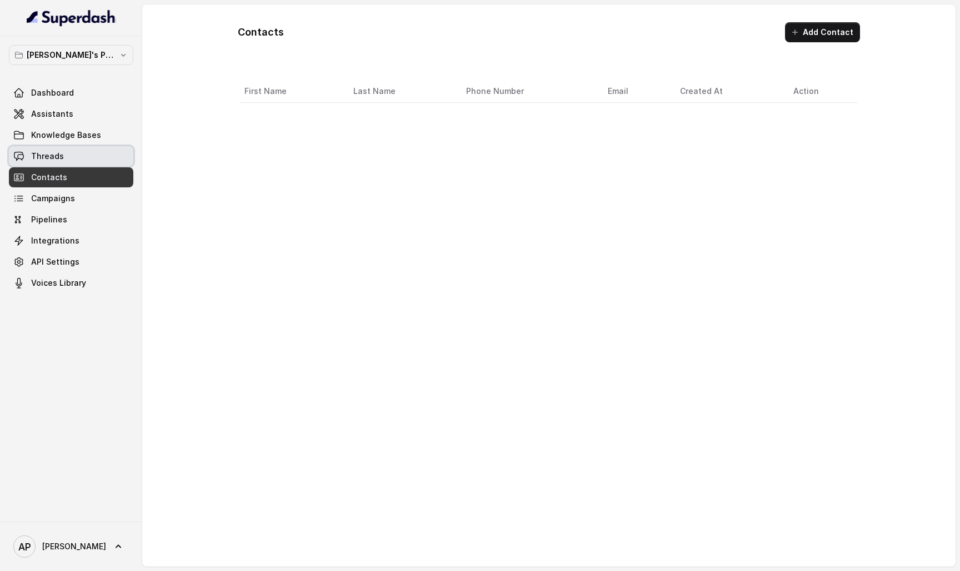
click at [84, 165] on link "Threads" at bounding box center [71, 156] width 124 height 20
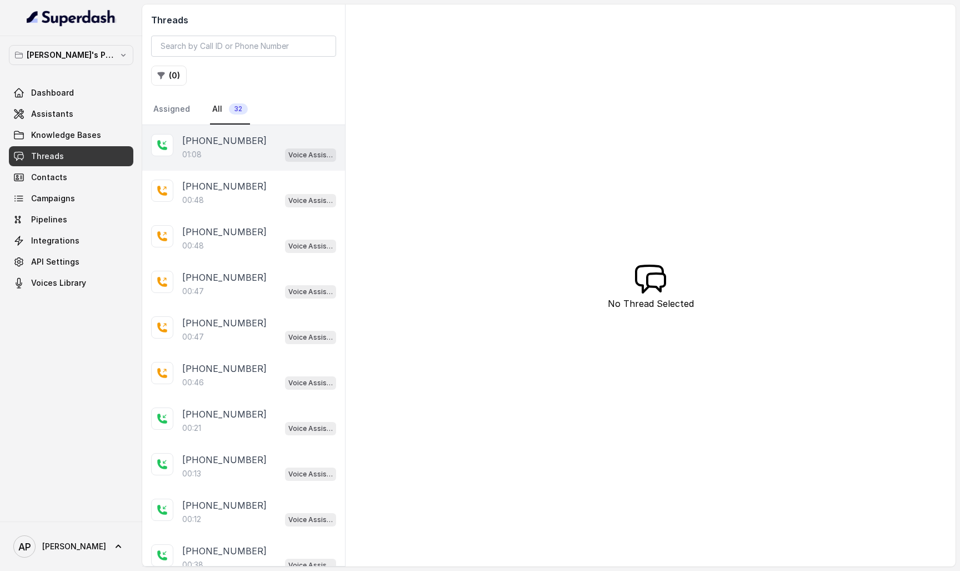
click at [234, 143] on p "+15127725365" at bounding box center [224, 140] width 84 height 13
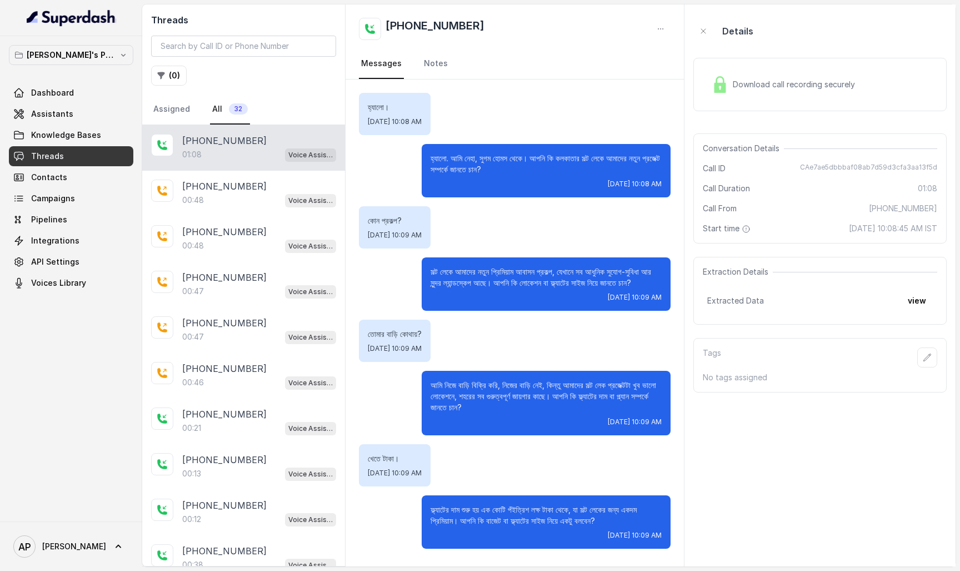
scroll to position [18, 0]
click at [804, 96] on div "Download call recording securely" at bounding box center [783, 85] width 152 height 26
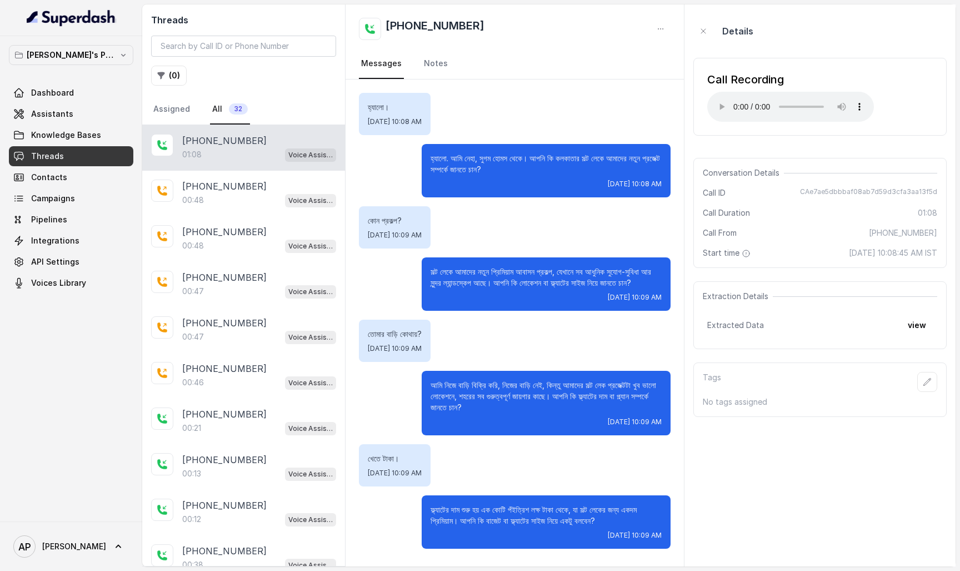
click at [721, 102] on audio "Your browser does not support the audio element." at bounding box center [790, 107] width 167 height 30
click at [851, 102] on div "Call Recording Your browser does not support the audio element." at bounding box center [820, 97] width 253 height 78
click at [834, 100] on audio "Your browser does not support the audio element." at bounding box center [790, 107] width 167 height 30
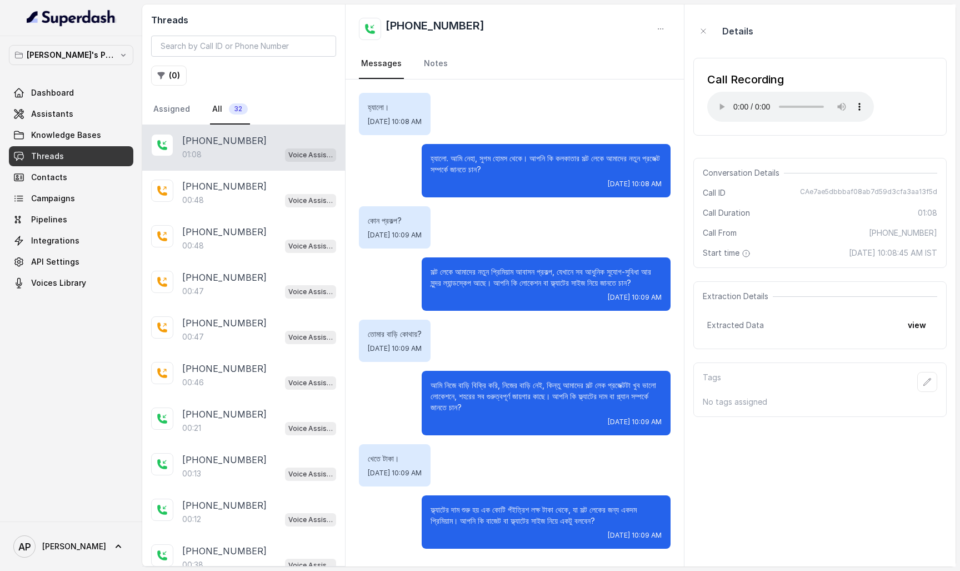
click at [719, 102] on audio "Your browser does not support the audio element." at bounding box center [790, 107] width 167 height 30
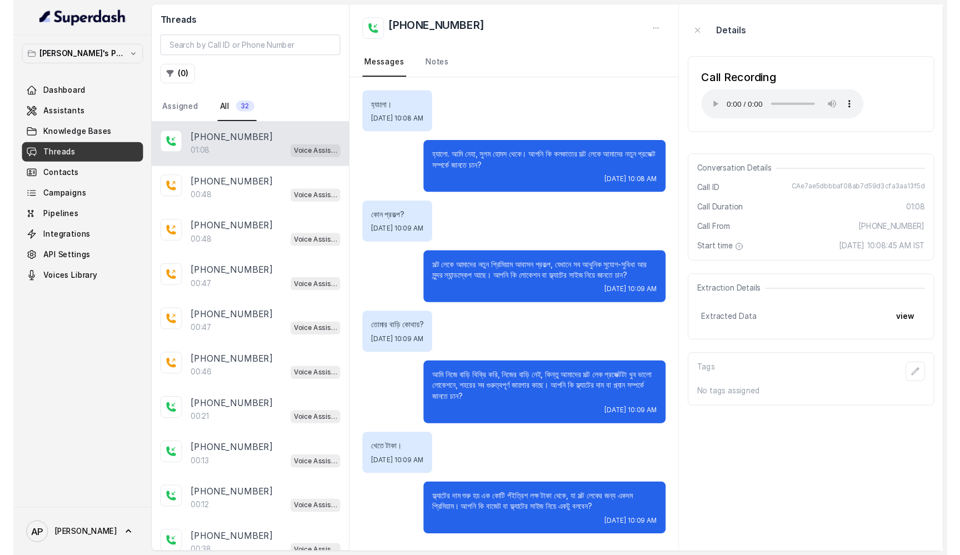
scroll to position [0, 0]
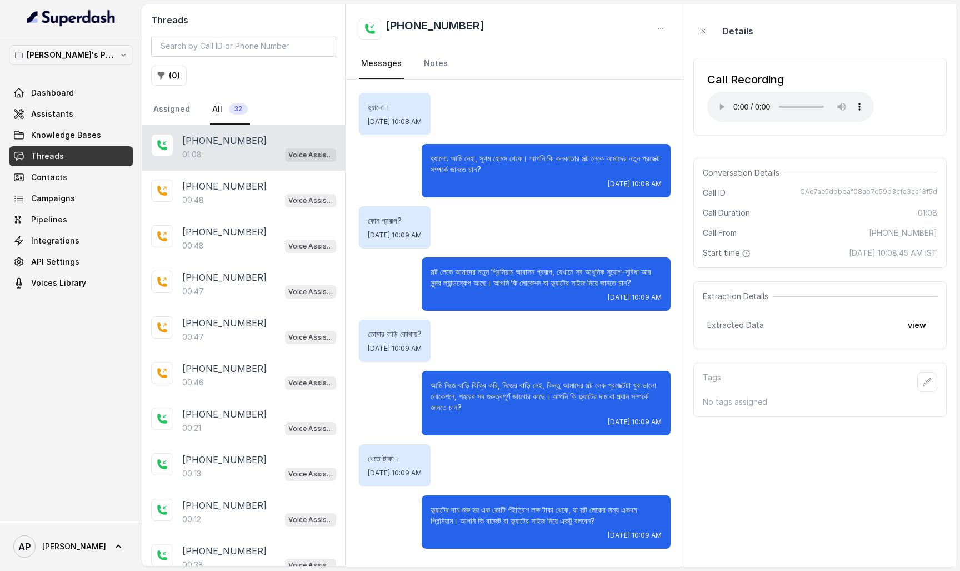
click at [717, 102] on audio "Your browser does not support the audio element." at bounding box center [790, 107] width 167 height 30
drag, startPoint x: 427, startPoint y: 160, endPoint x: 453, endPoint y: 160, distance: 26.1
click at [453, 160] on div "হ্যালো. আমি নেহা, সুগম হোমস থেকে। আপনি কি কলকাতার সল্ট লেকে আমাদের নতুন প্রজেক্…" at bounding box center [546, 170] width 249 height 53
click at [721, 106] on audio "Your browser does not support the audio element." at bounding box center [790, 107] width 167 height 30
click at [840, 103] on audio "Your browser does not support the audio element." at bounding box center [790, 107] width 167 height 30
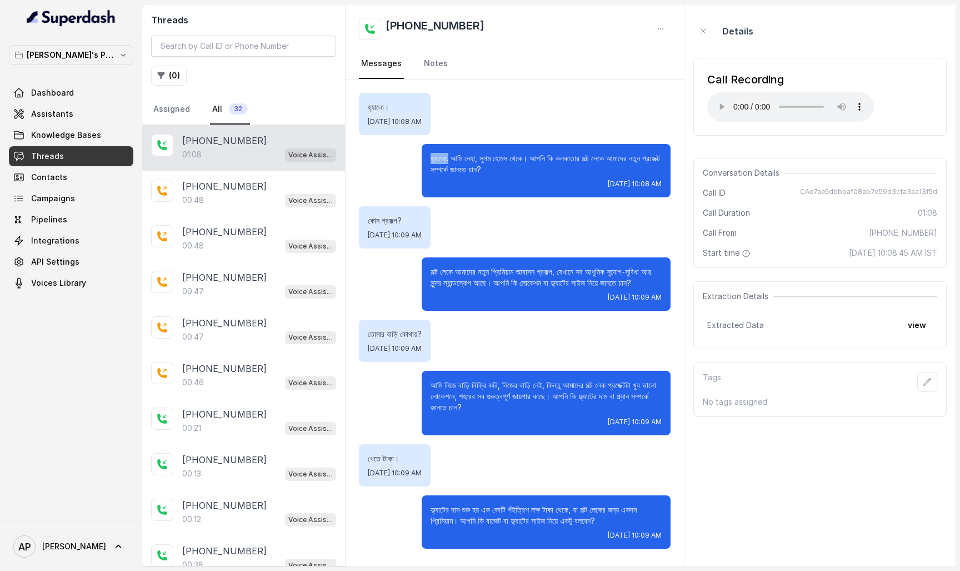
click at [840, 103] on audio "Your browser does not support the audio element." at bounding box center [790, 107] width 167 height 30
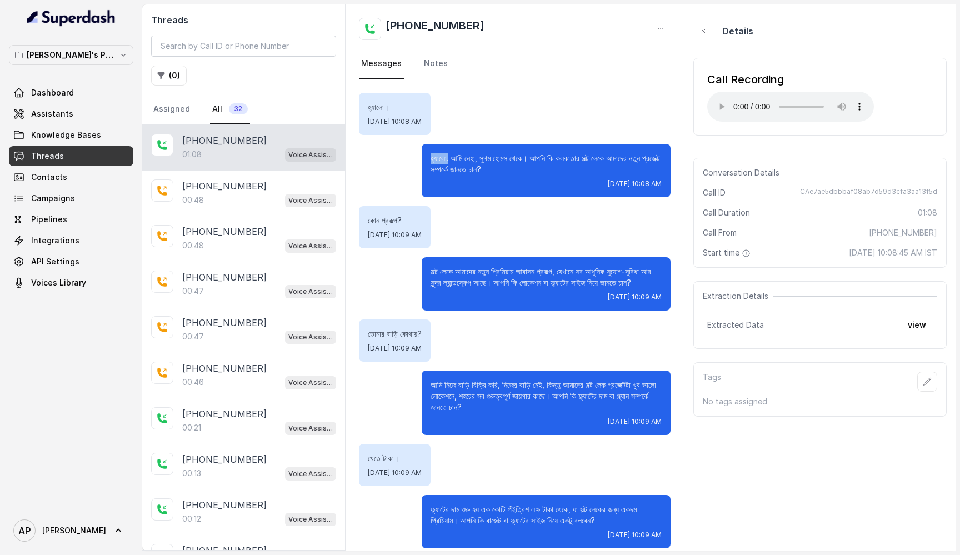
click at [720, 101] on audio "Your browser does not support the audio element." at bounding box center [790, 107] width 167 height 30
click at [899, 187] on span "CAe7ae5dbbbaf08ab7d59d3cfa3aa13f5d" at bounding box center [868, 192] width 137 height 11
copy span "CAe7ae5dbbbaf08ab7d59d3cfa3aa13f5d"
